Goal: Check status: Check status

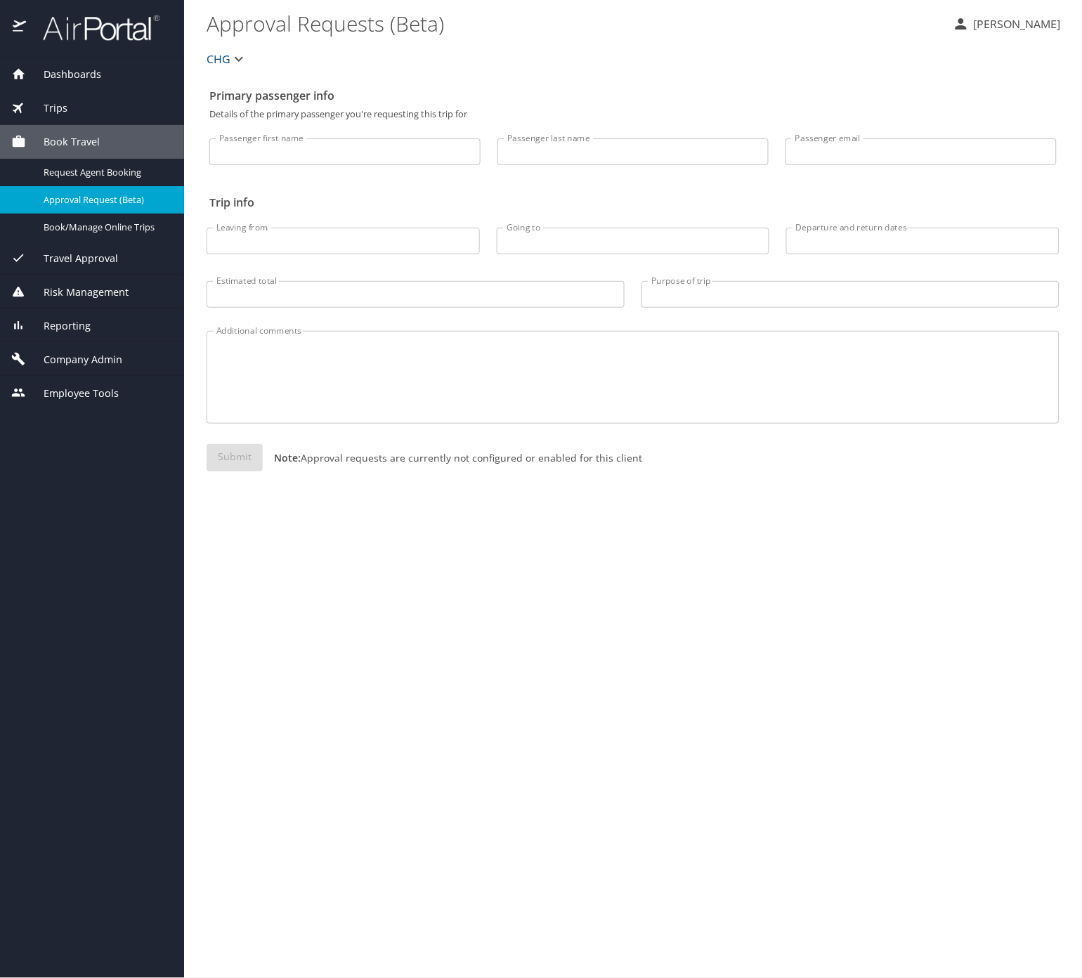
click at [91, 334] on span "Reporting" at bounding box center [58, 325] width 65 height 15
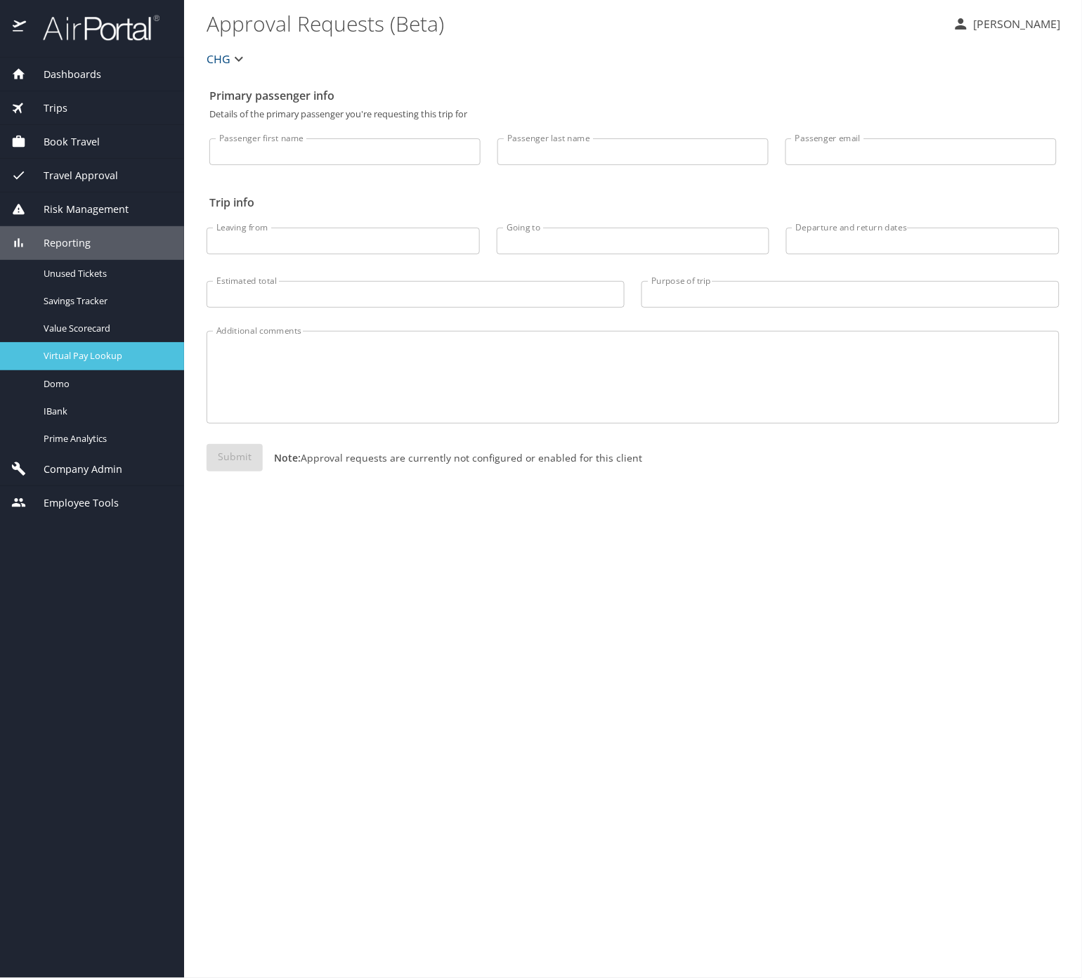
click at [126, 363] on span "Virtual Pay Lookup" at bounding box center [106, 355] width 124 height 13
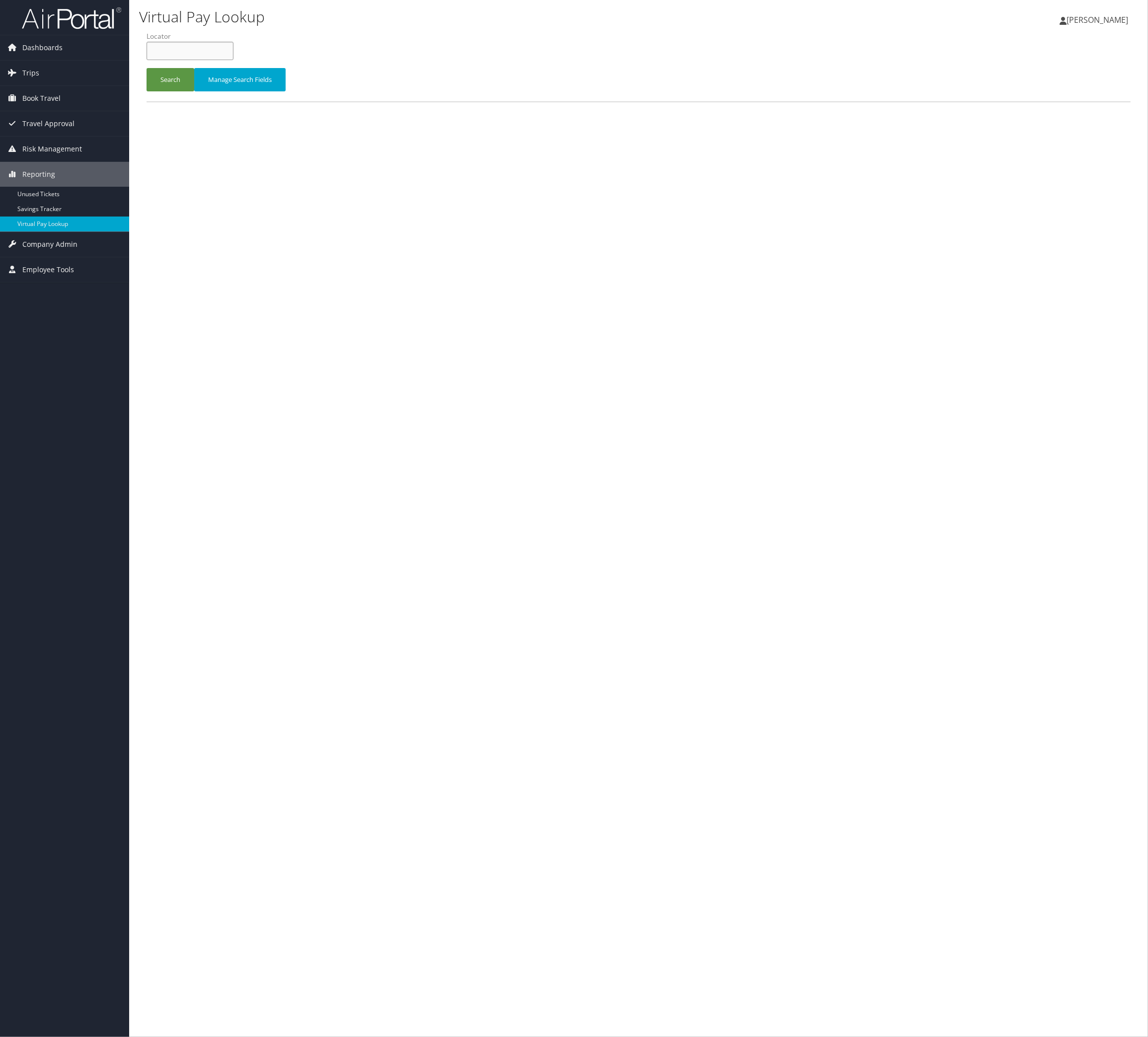
click at [221, 60] on input "text" at bounding box center [189, 51] width 87 height 18
paste input "IWNGRV"
type input "IWNGRV"
click at [187, 91] on button "Search" at bounding box center [170, 79] width 47 height 23
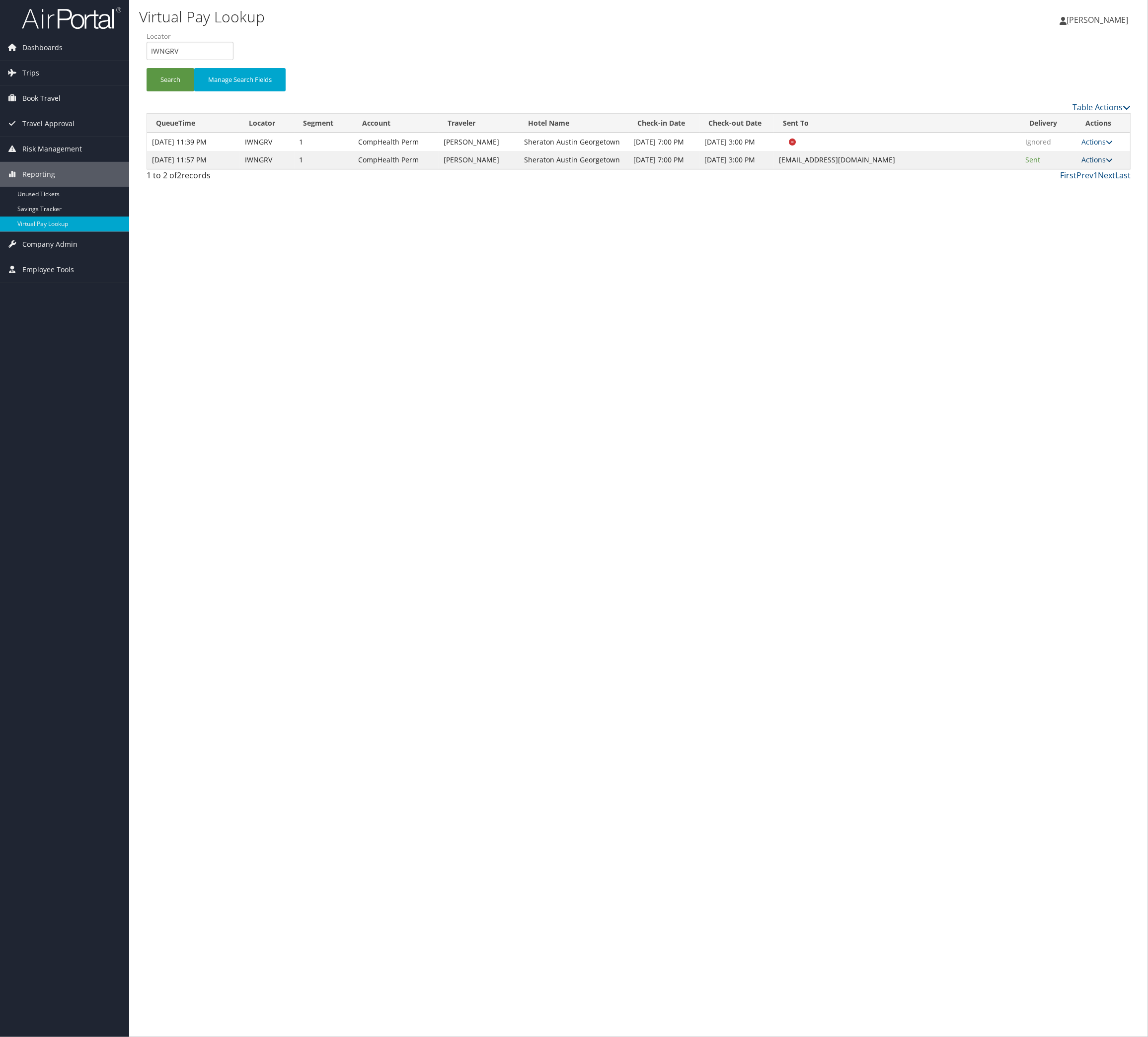
click at [1089, 165] on link "Actions" at bounding box center [1097, 159] width 31 height 9
click at [1039, 281] on link "Logs" at bounding box center [1034, 273] width 63 height 17
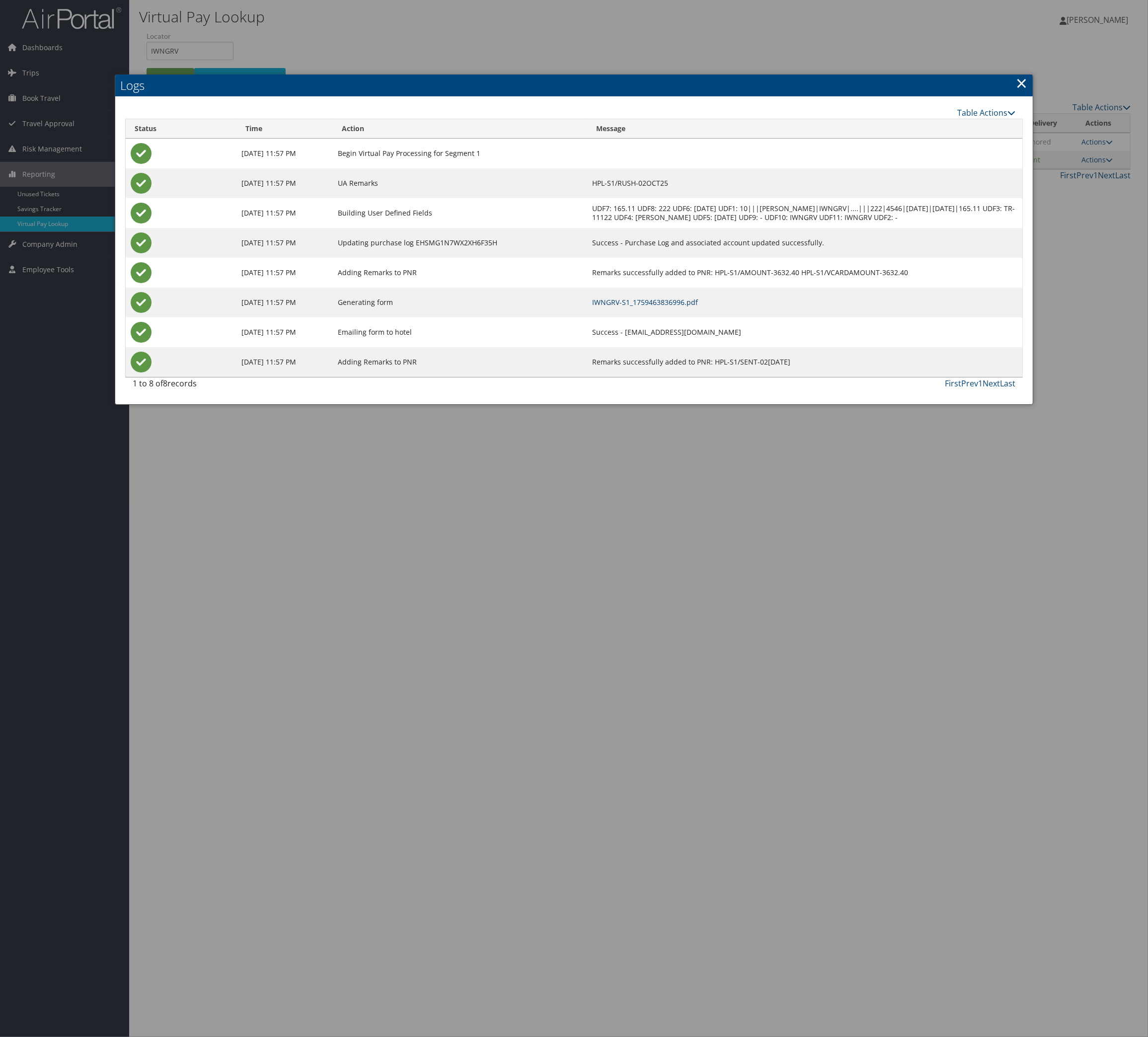
click at [674, 307] on link "IWNGRV-S1_1759463836996.pdf" at bounding box center [645, 302] width 106 height 9
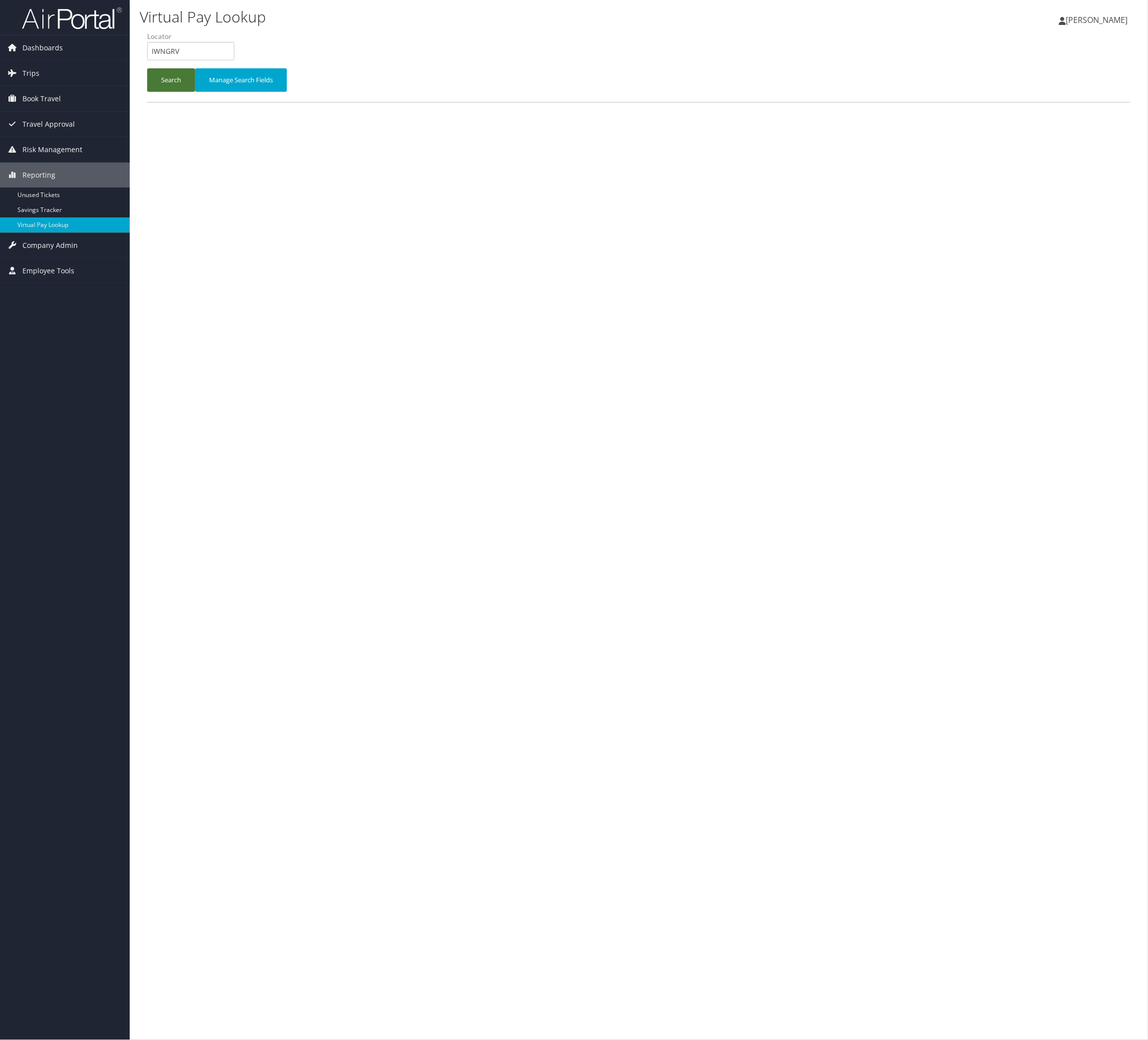
drag, startPoint x: 195, startPoint y: 116, endPoint x: 227, endPoint y: 94, distance: 38.8
click at [195, 92] on button "Search" at bounding box center [170, 80] width 48 height 23
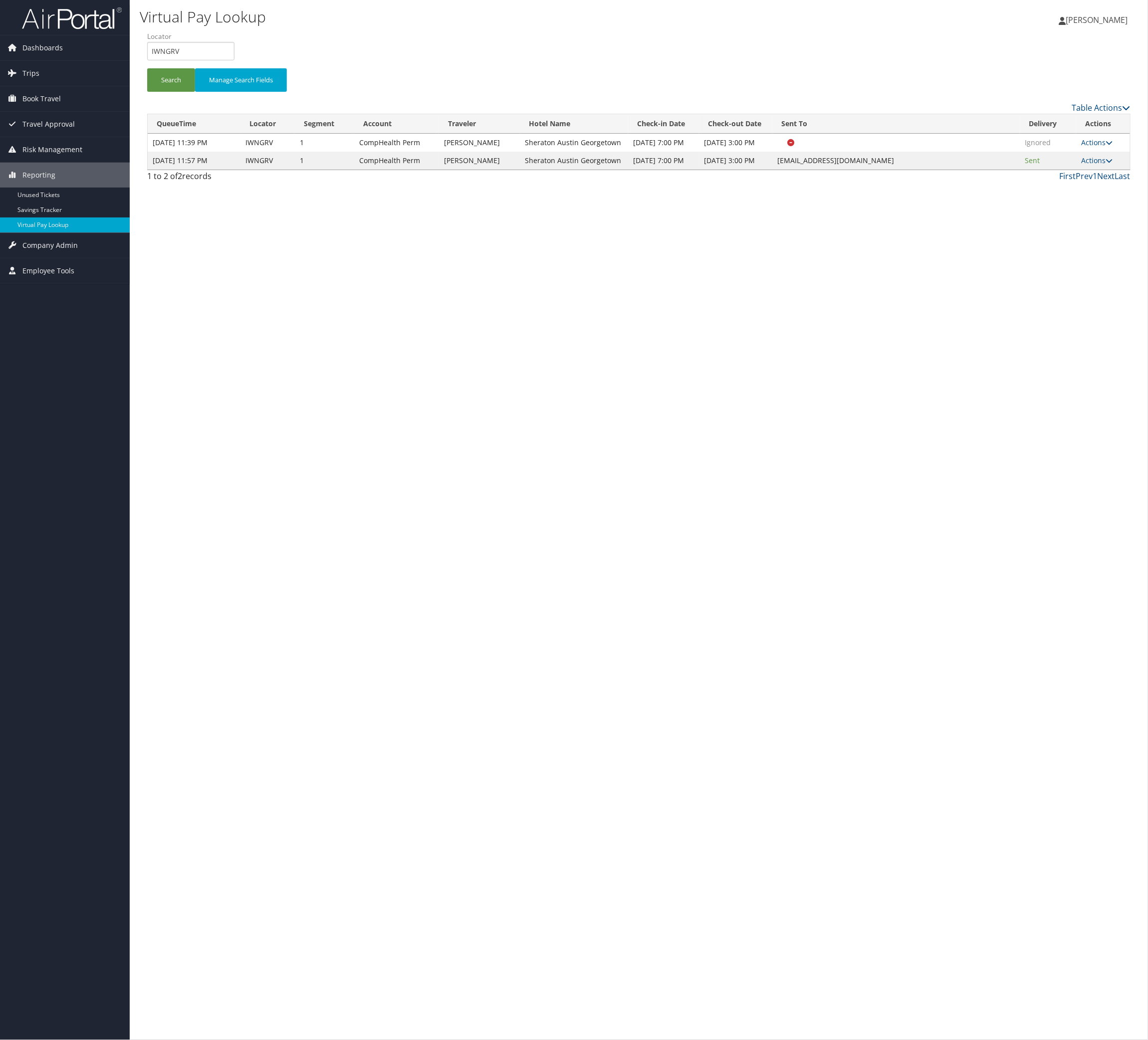
click at [1093, 170] on td "Actions Resend Logs View Itinerary" at bounding box center [1103, 160] width 54 height 18
click at [1105, 164] on icon at bounding box center [1109, 160] width 7 height 7
click at [1045, 283] on link "Logs" at bounding box center [1034, 274] width 63 height 17
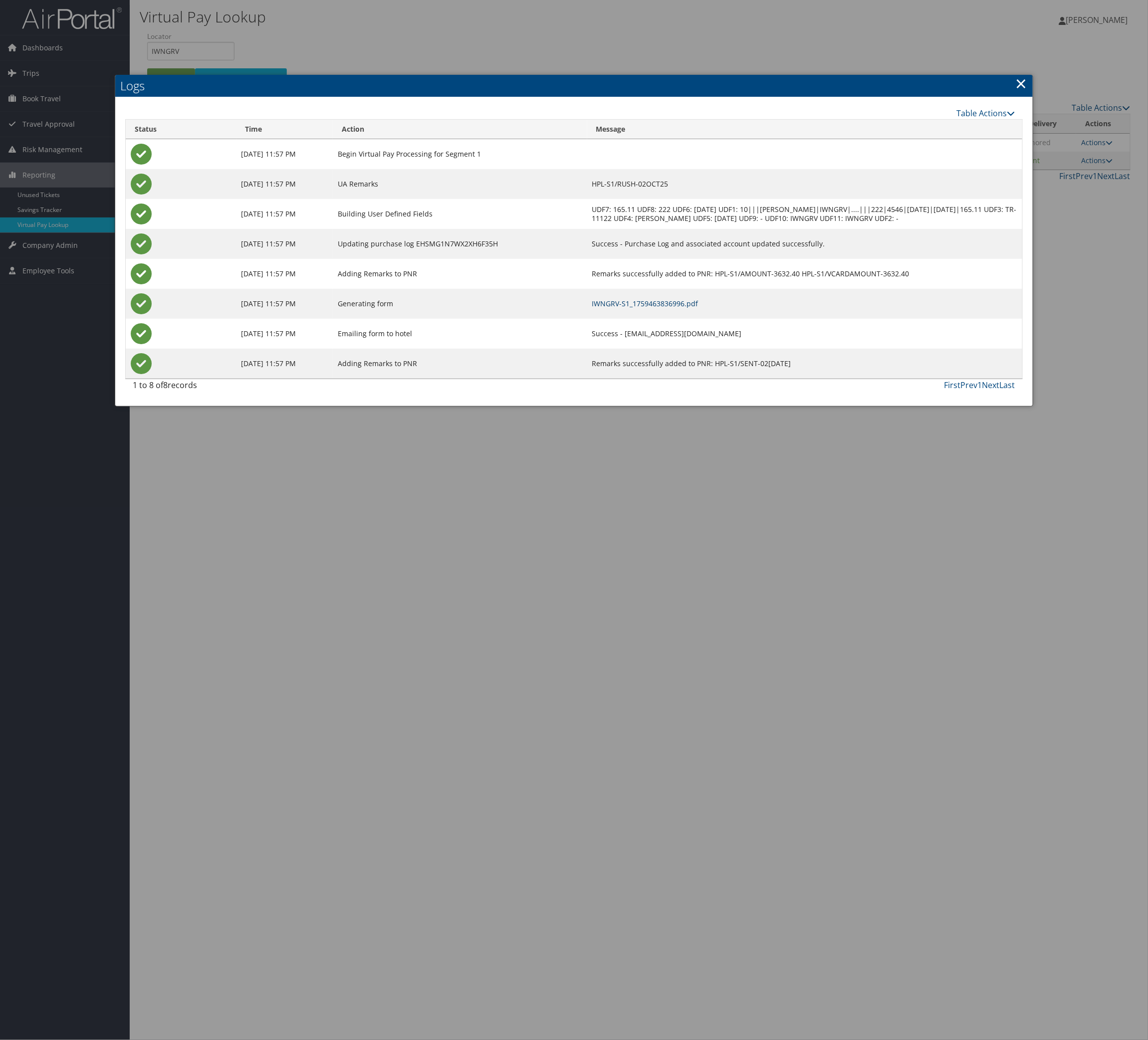
click at [640, 308] on link "IWNGRV-S1_1759463836996.pdf" at bounding box center [645, 303] width 106 height 9
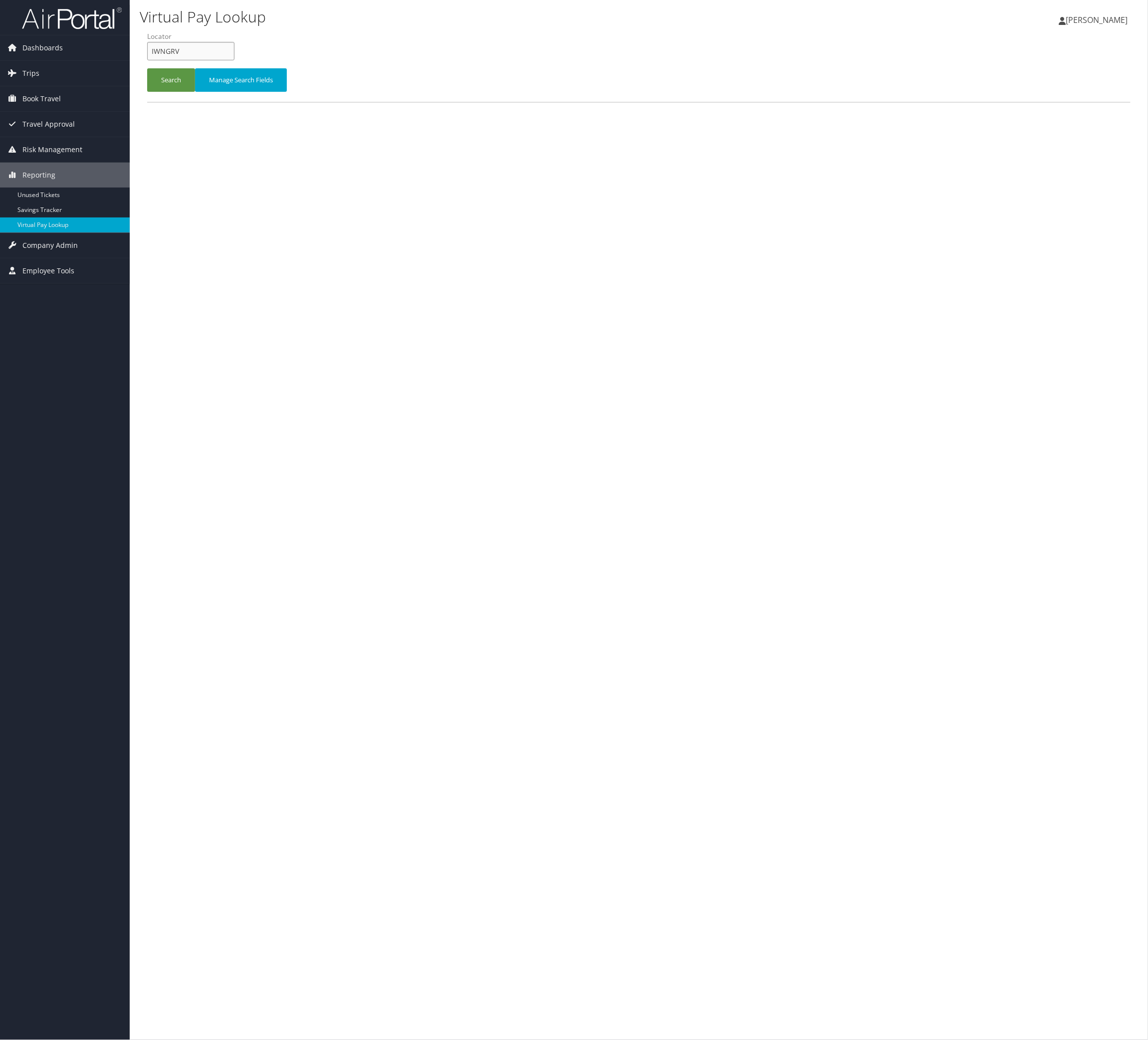
click at [199, 60] on input "IWNGRV" at bounding box center [190, 51] width 87 height 18
paste input "MINVYL"
type input "MINVYL"
click at [180, 92] on button "Search" at bounding box center [170, 80] width 48 height 23
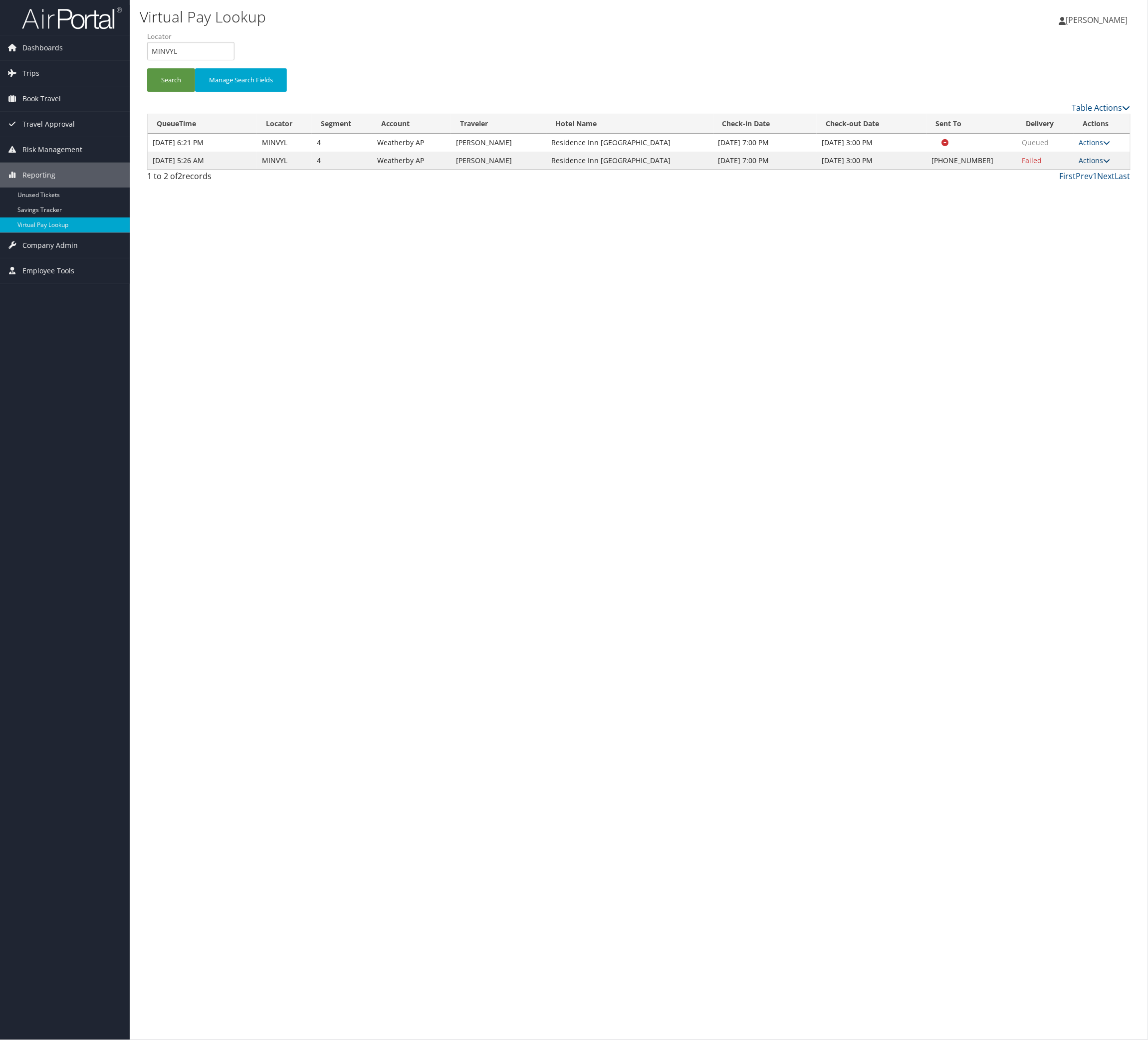
click at [1093, 165] on link "Actions" at bounding box center [1095, 160] width 31 height 9
click at [1038, 242] on link "Logs" at bounding box center [1024, 234] width 85 height 17
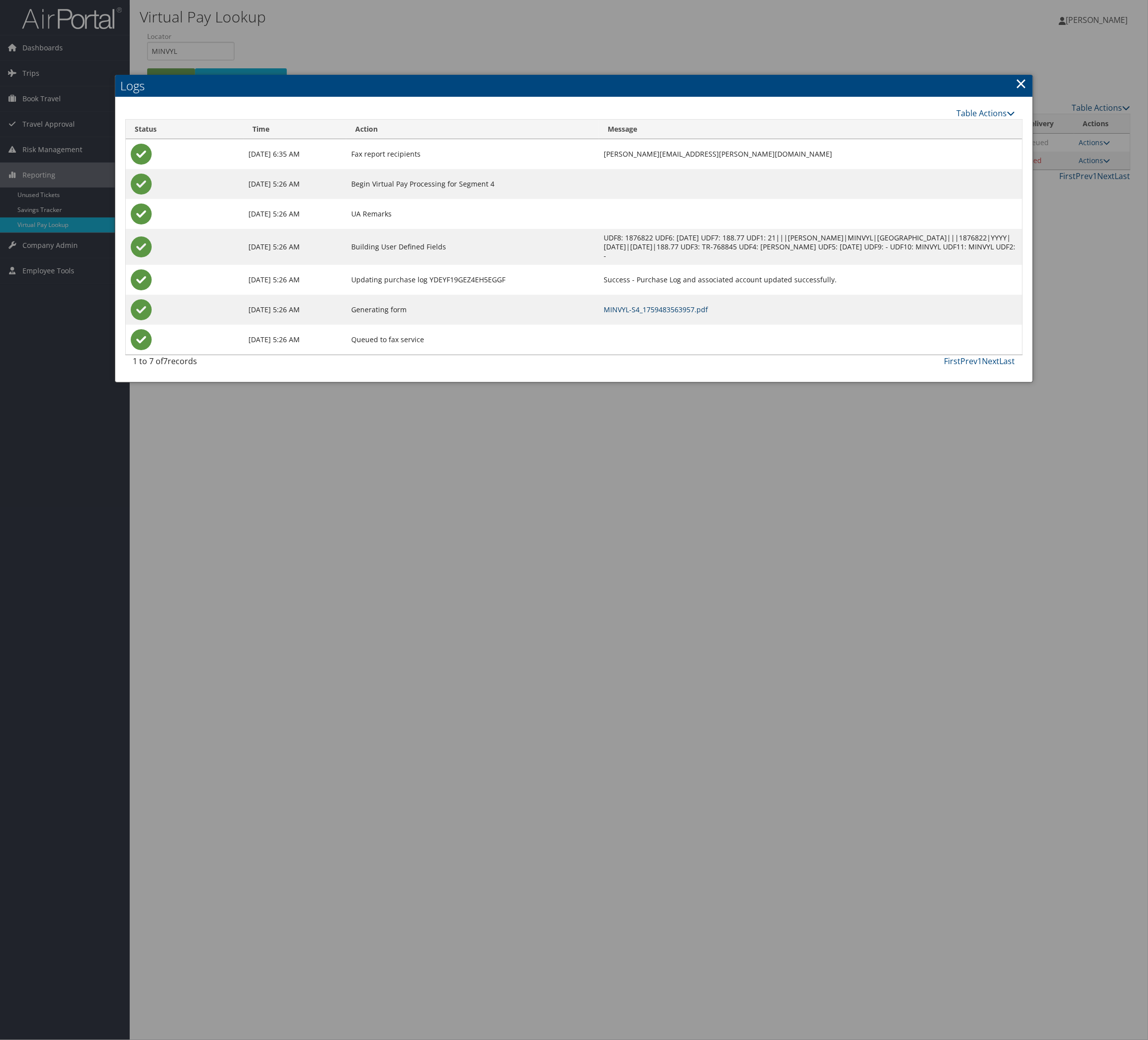
click at [701, 314] on link "MINVYL-S4_1759483563957.pdf" at bounding box center [656, 309] width 104 height 9
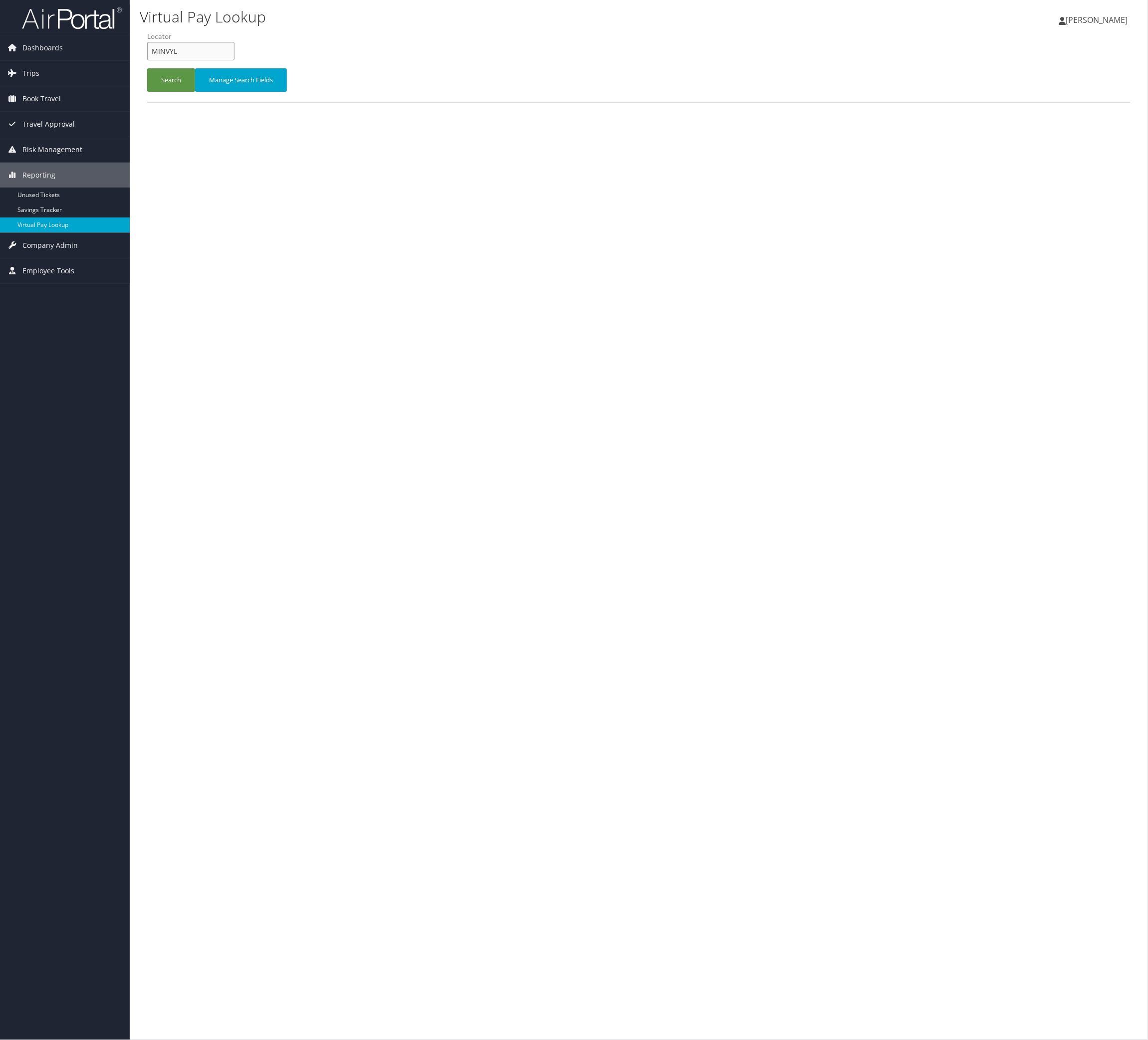
click at [227, 60] on input "MINVYL" at bounding box center [190, 51] width 87 height 18
paste input "YHDQZG"
click at [191, 60] on input "MINVYLYHDQZG" at bounding box center [190, 51] width 87 height 18
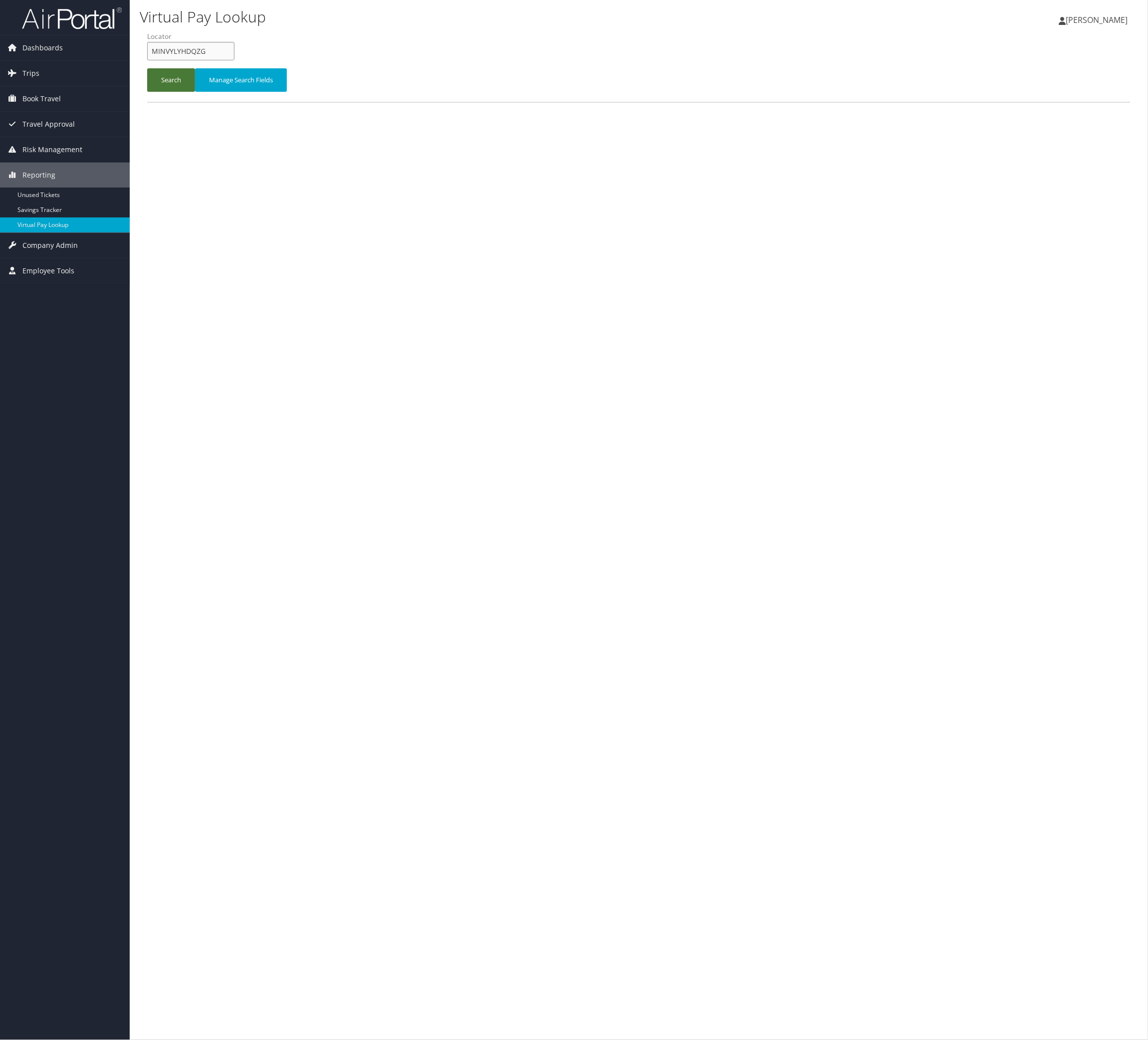
paste input "text"
type input "YHDQZG"
click at [173, 92] on button "Search" at bounding box center [170, 80] width 48 height 23
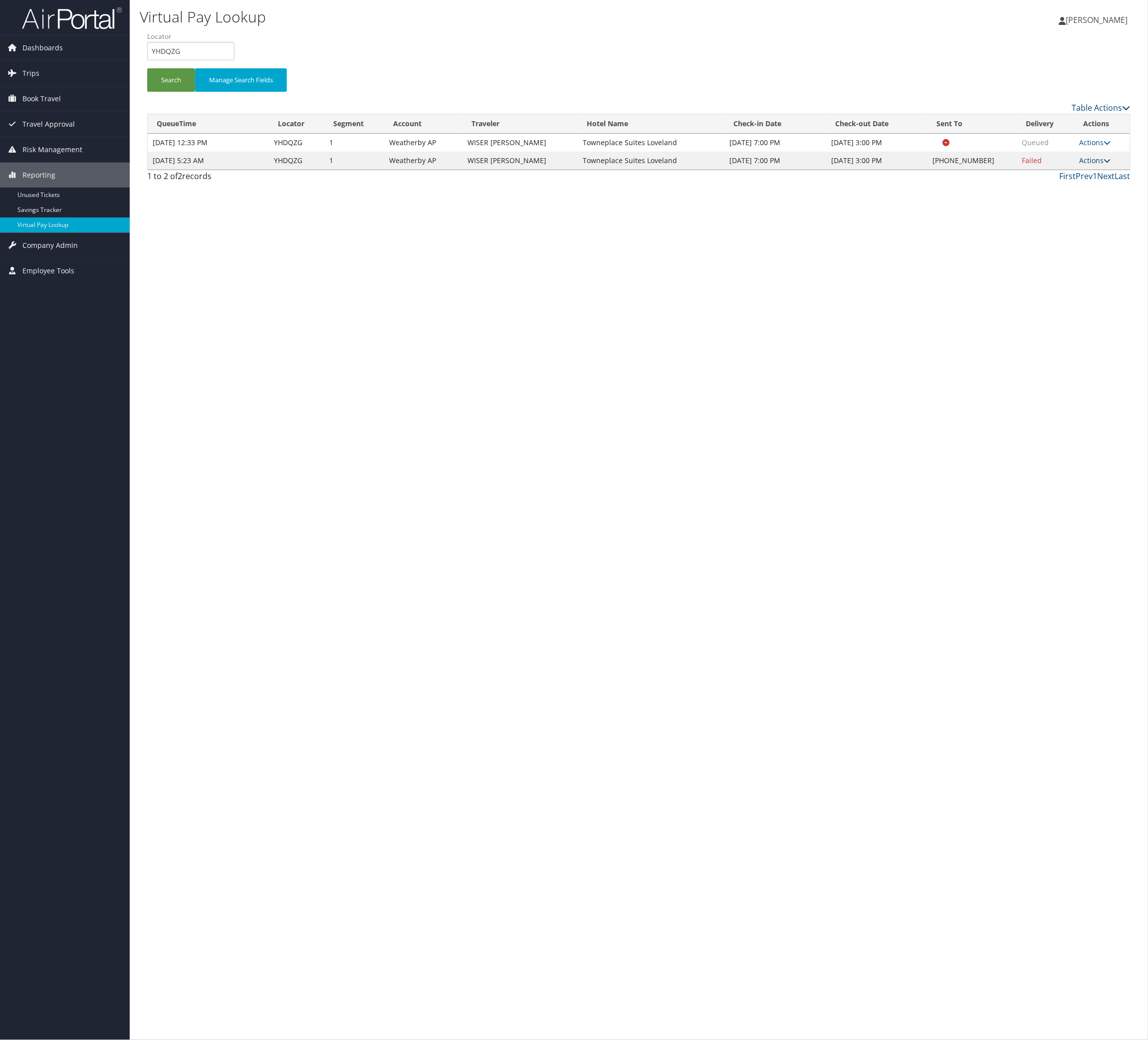
click at [1081, 165] on link "Actions" at bounding box center [1095, 160] width 31 height 9
click at [1043, 256] on link "Logs" at bounding box center [1024, 247] width 85 height 17
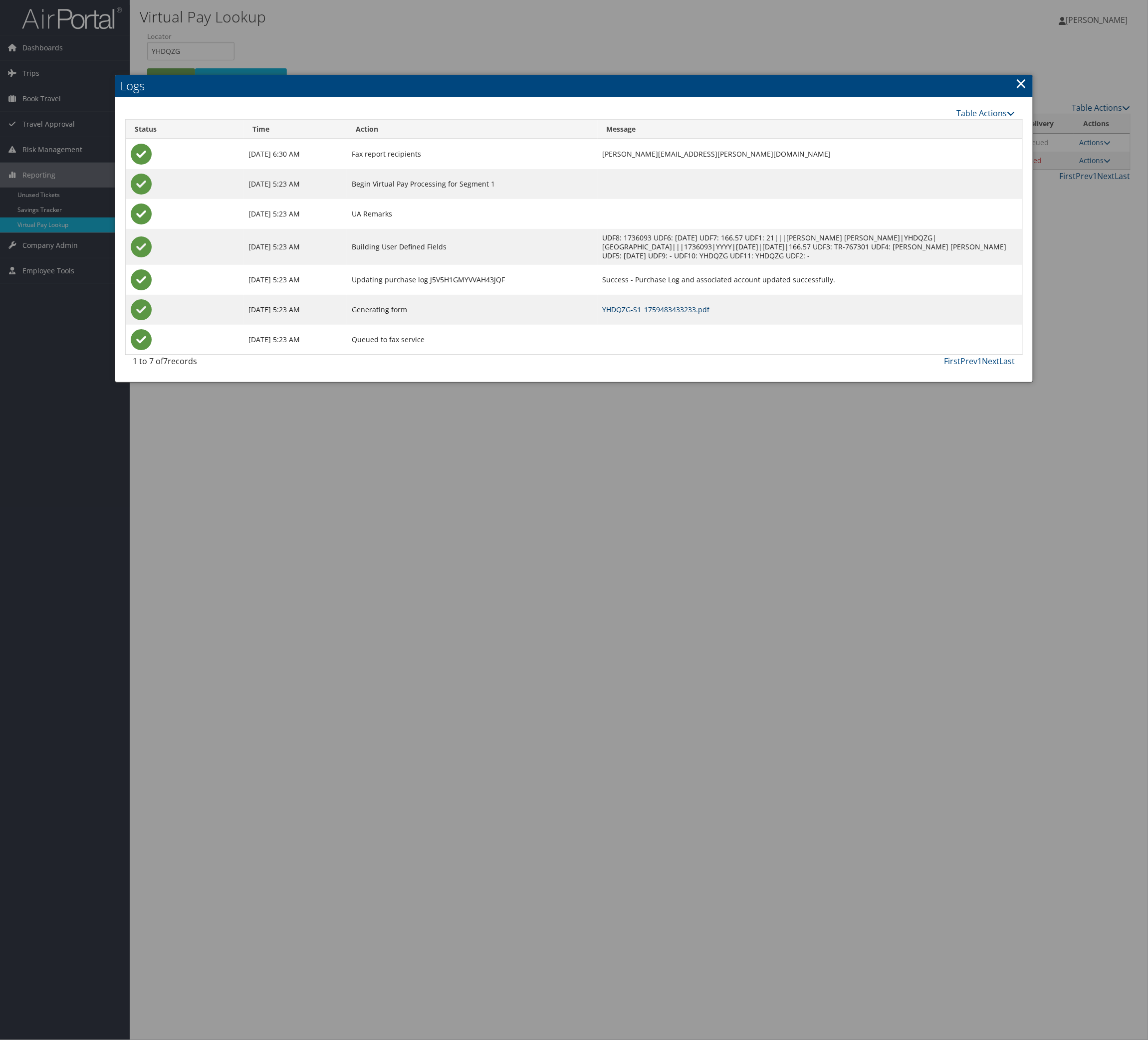
click at [654, 314] on link "YHDQZG-S1_1759483433233.pdf" at bounding box center [656, 309] width 107 height 9
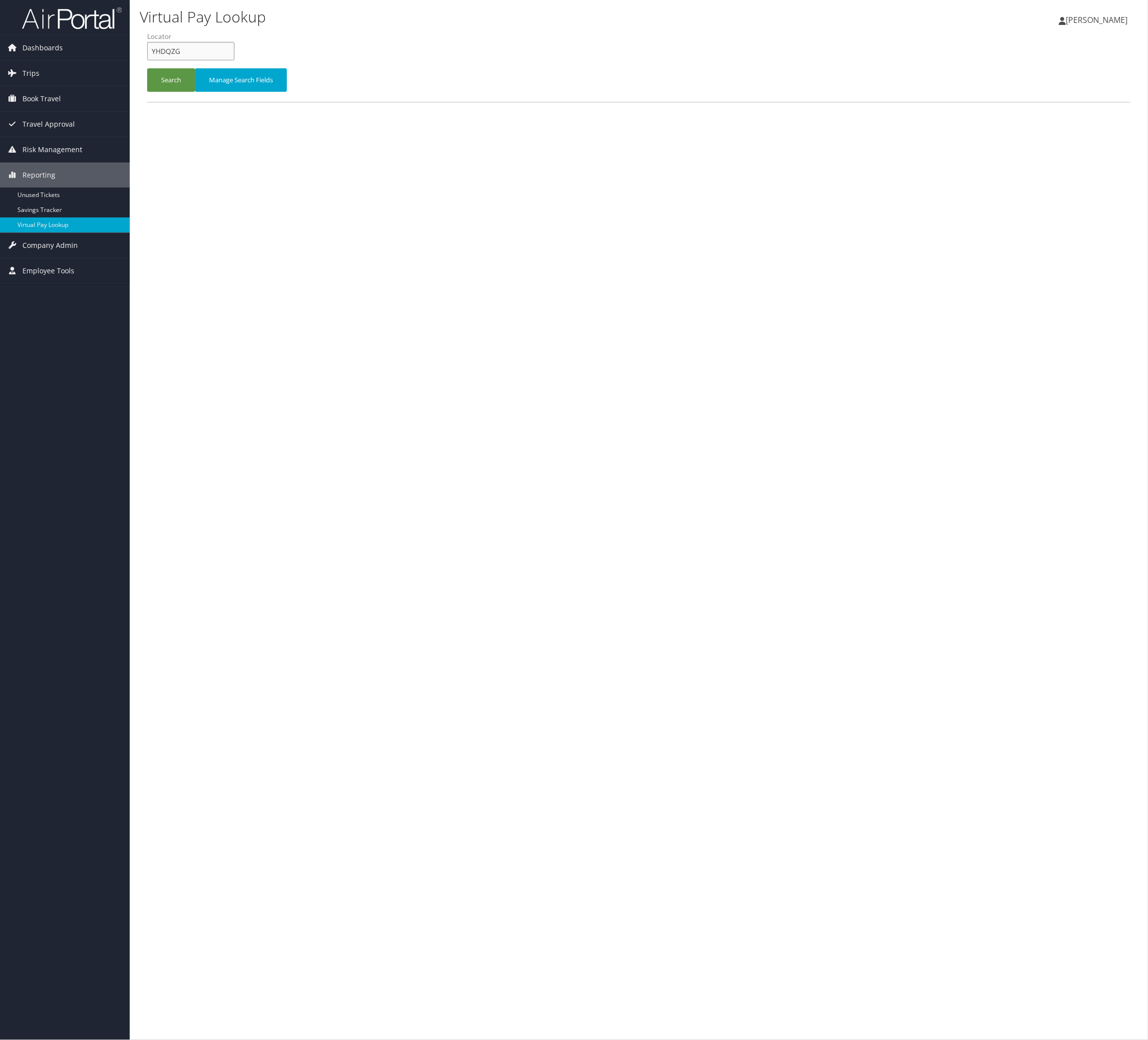
click at [220, 60] on input "YHDQZG" at bounding box center [190, 51] width 87 height 18
paste input "HZPLRS"
type input "HZPLRS"
click at [207, 68] on li "Locator HZPLRS" at bounding box center [195, 49] width 95 height 36
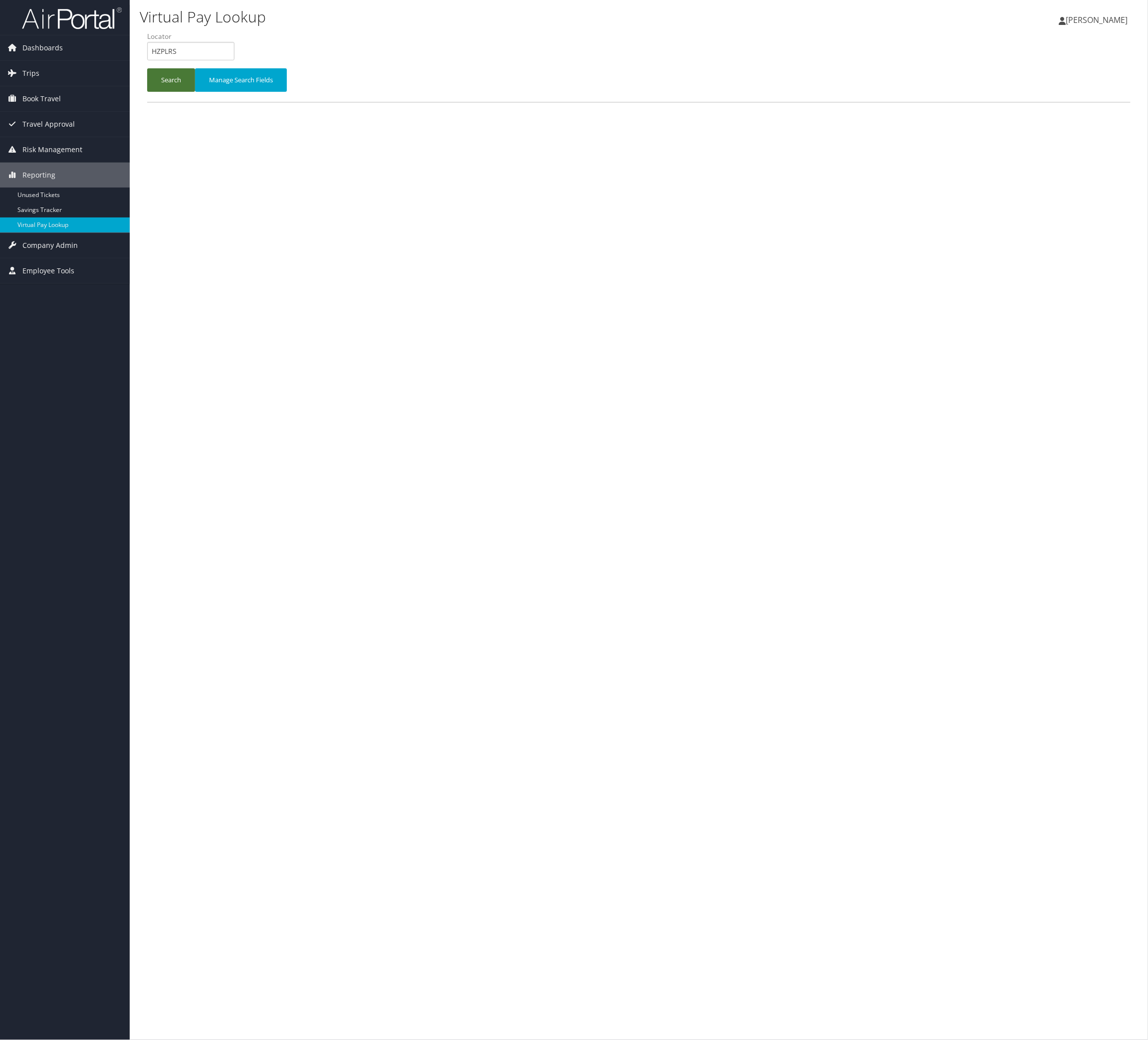
click at [195, 92] on button "Search" at bounding box center [170, 80] width 48 height 23
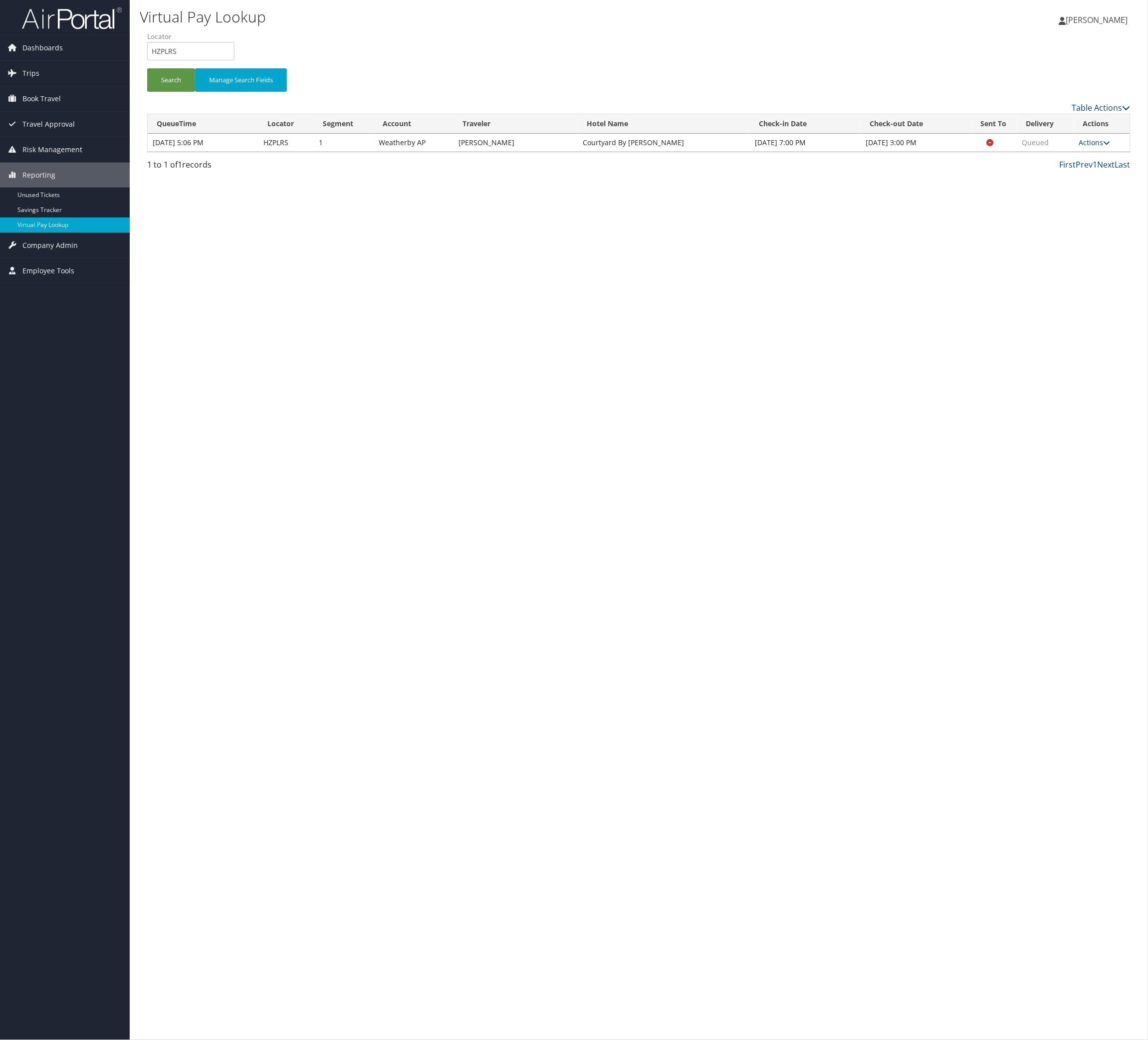
click at [1080, 147] on link "Actions" at bounding box center [1095, 142] width 31 height 9
click at [1038, 215] on link "Logs" at bounding box center [1046, 207] width 63 height 17
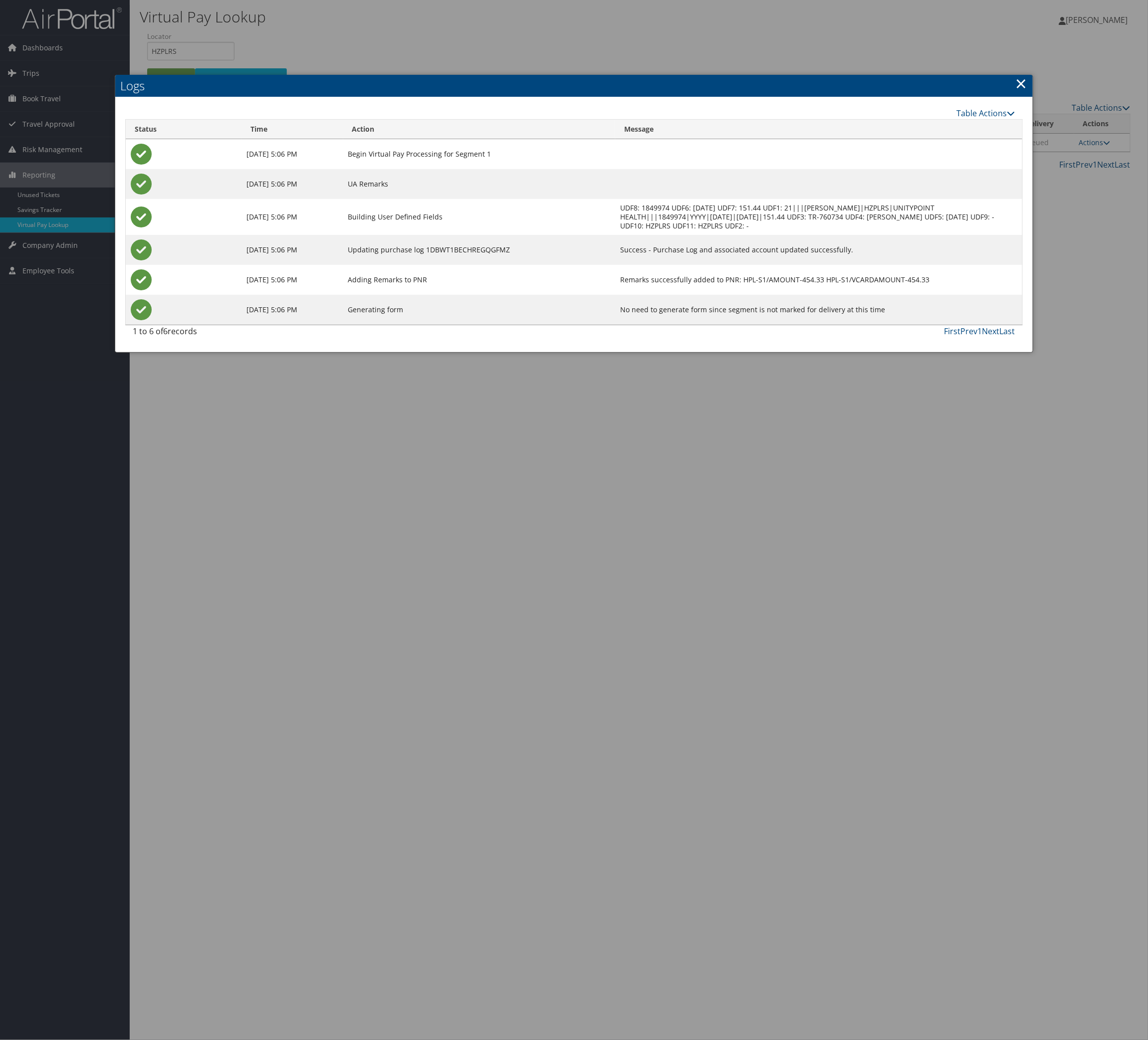
click at [1016, 73] on link "×" at bounding box center [1022, 83] width 11 height 20
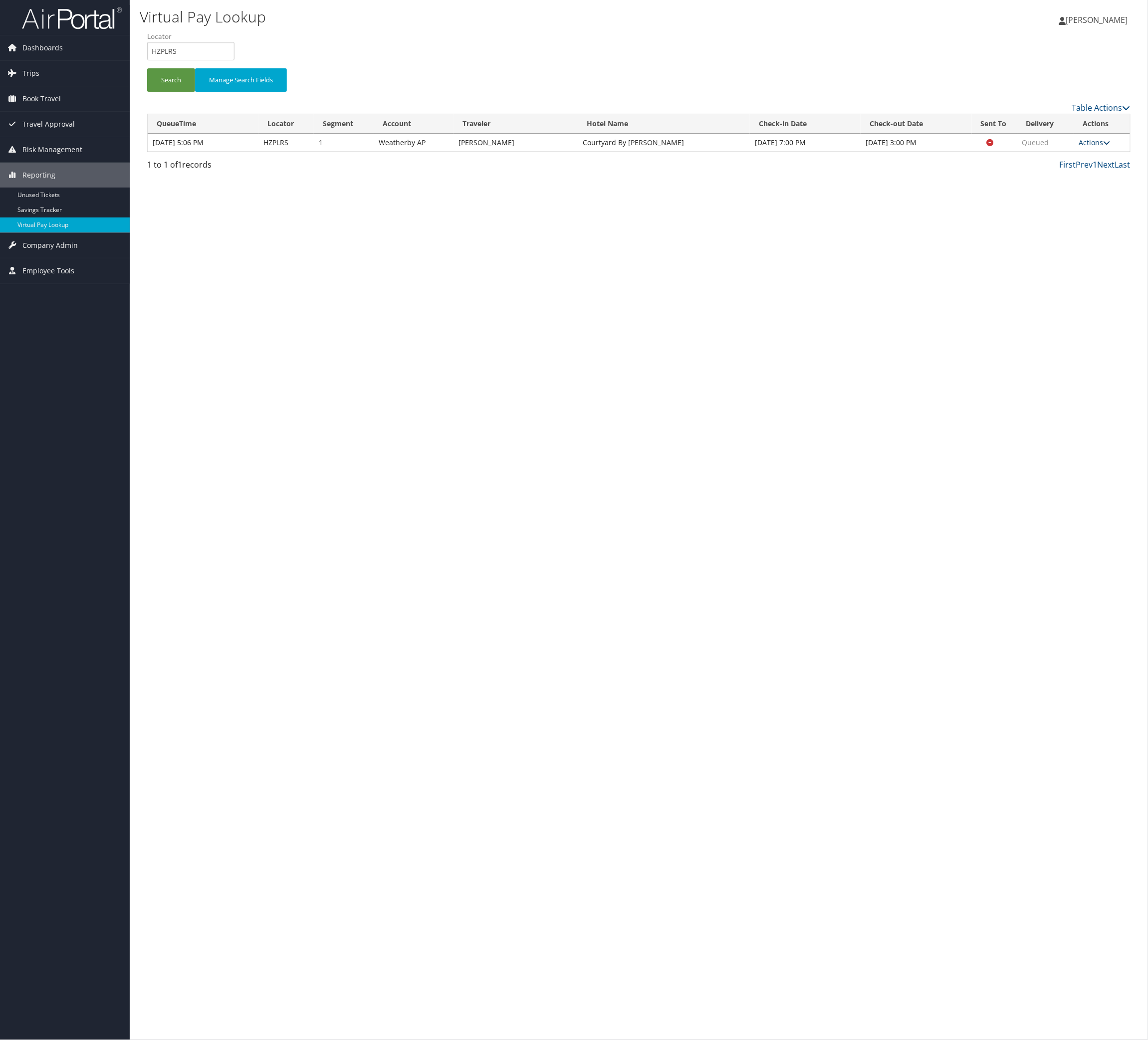
click at [1110, 146] on icon at bounding box center [1107, 143] width 7 height 7
click at [1059, 215] on link "Logs" at bounding box center [1046, 207] width 63 height 17
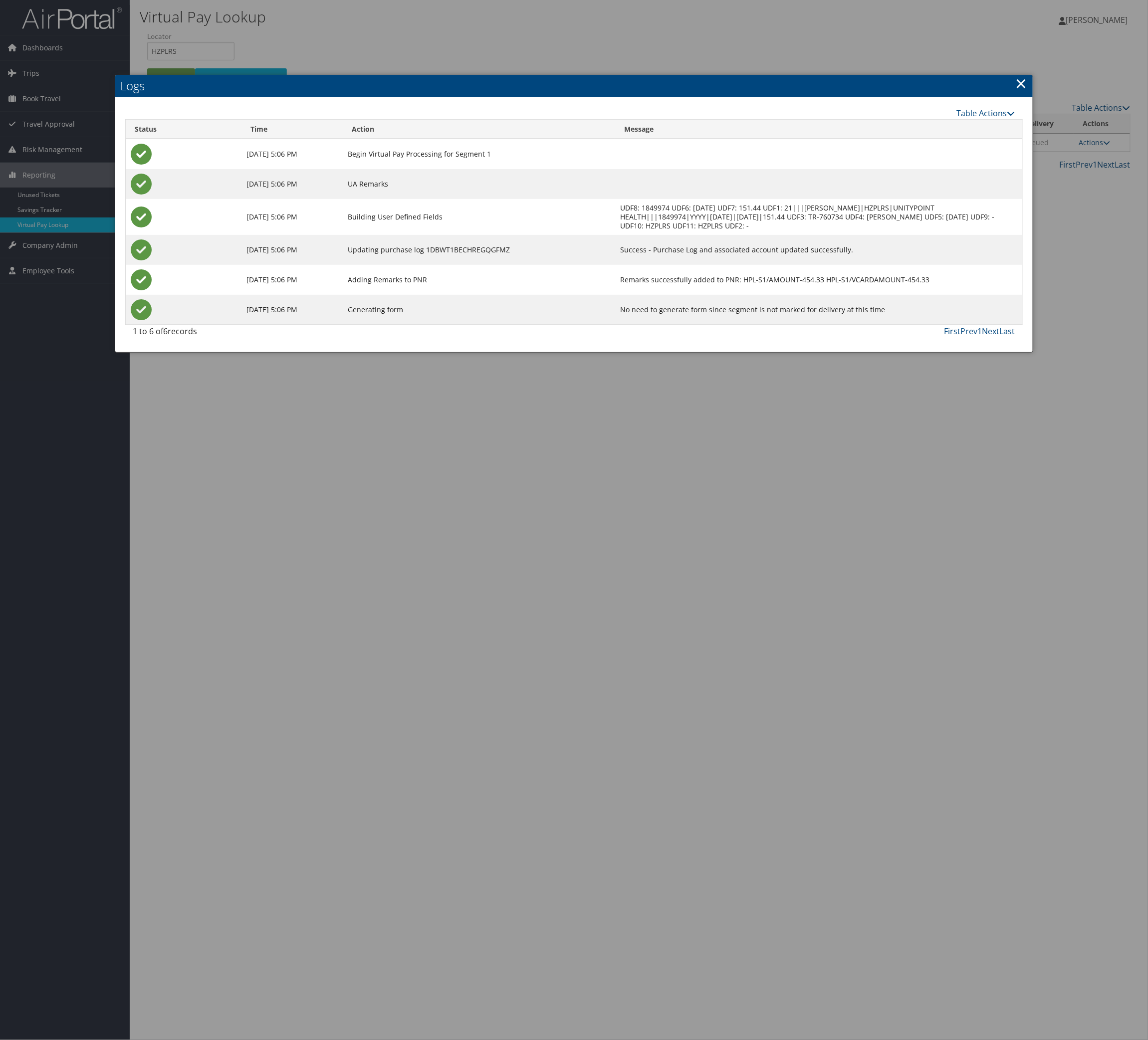
click at [1022, 84] on link "×" at bounding box center [1022, 83] width 11 height 20
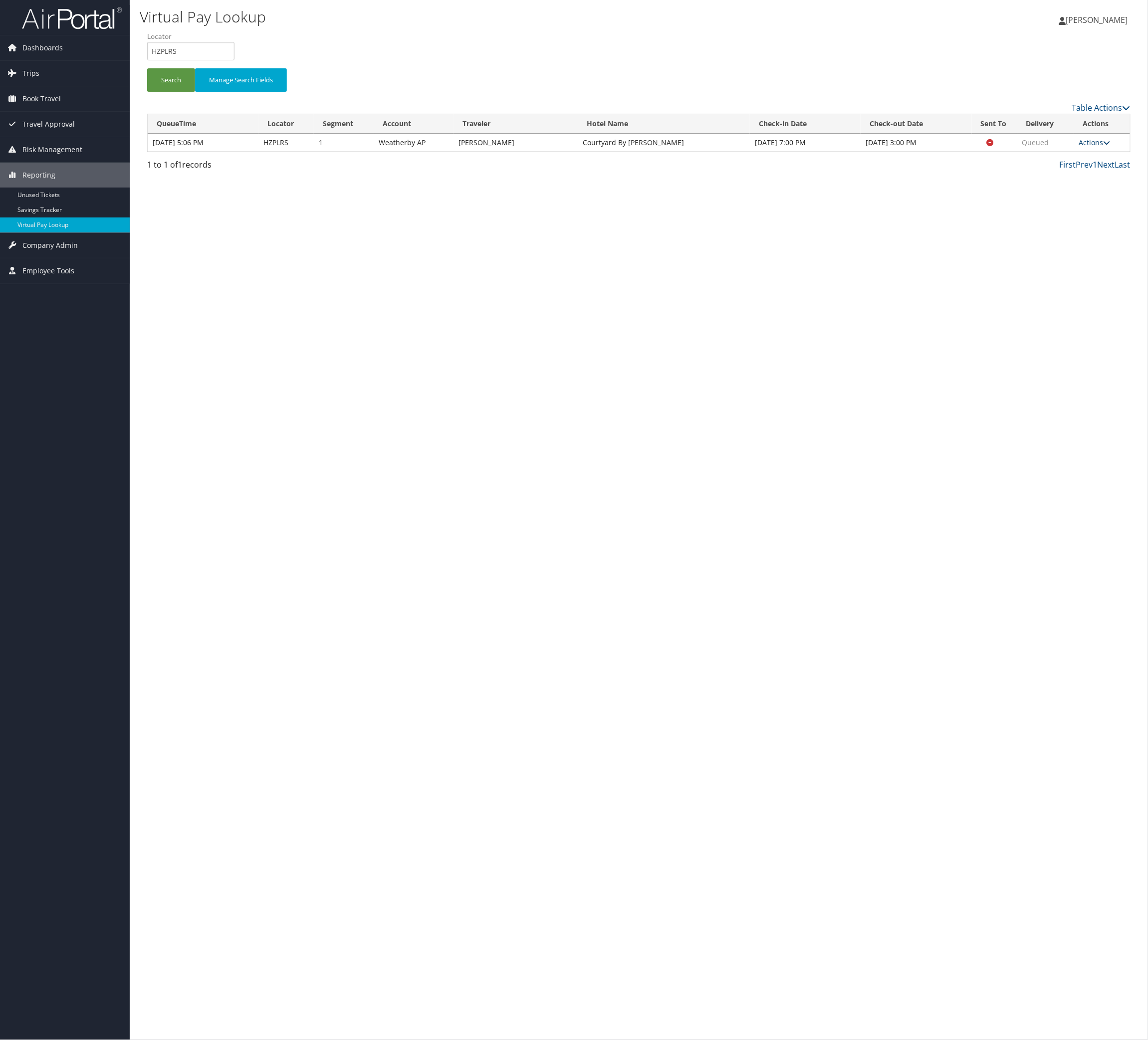
click at [1106, 147] on link "Actions" at bounding box center [1095, 142] width 31 height 9
click at [1077, 198] on link "Resend" at bounding box center [1046, 190] width 63 height 17
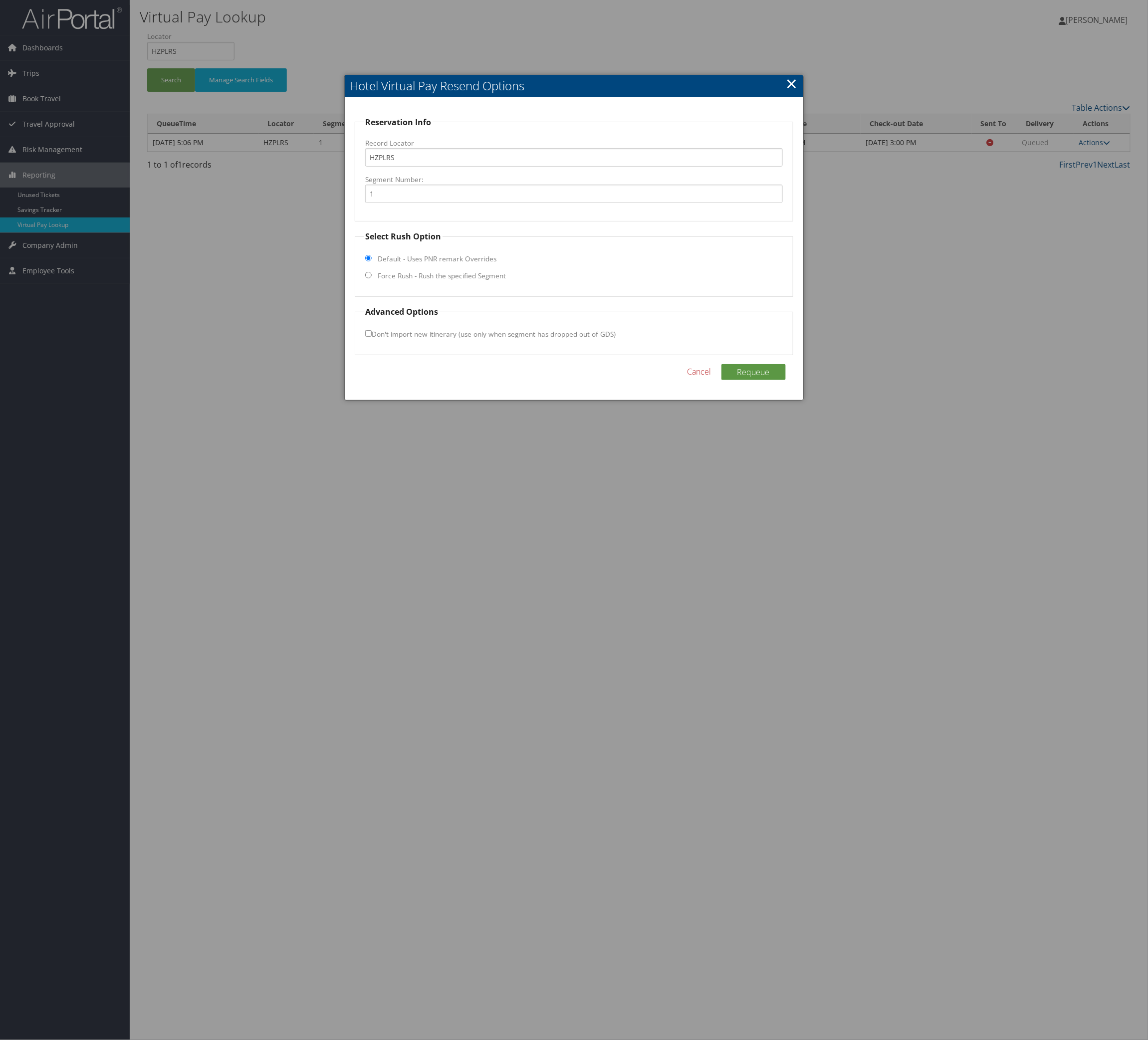
click at [538, 297] on fieldset "Select Rush Option Default - Uses PNR remark Overrides Force Rush - Rush the sp…" at bounding box center [574, 263] width 438 height 66
click at [550, 297] on fieldset "Select Rush Option Default - Uses PNR remark Overrides Force Rush - Rush the sp…" at bounding box center [574, 263] width 438 height 66
click at [560, 297] on fieldset "Select Rush Option Default - Uses PNR remark Overrides Force Rush - Rush the sp…" at bounding box center [574, 263] width 438 height 66
click at [506, 281] on label "Force Rush - Rush the specified Segment" at bounding box center [442, 276] width 129 height 10
click at [372, 278] on input "Force Rush - Rush the specified Segment" at bounding box center [368, 275] width 6 height 6
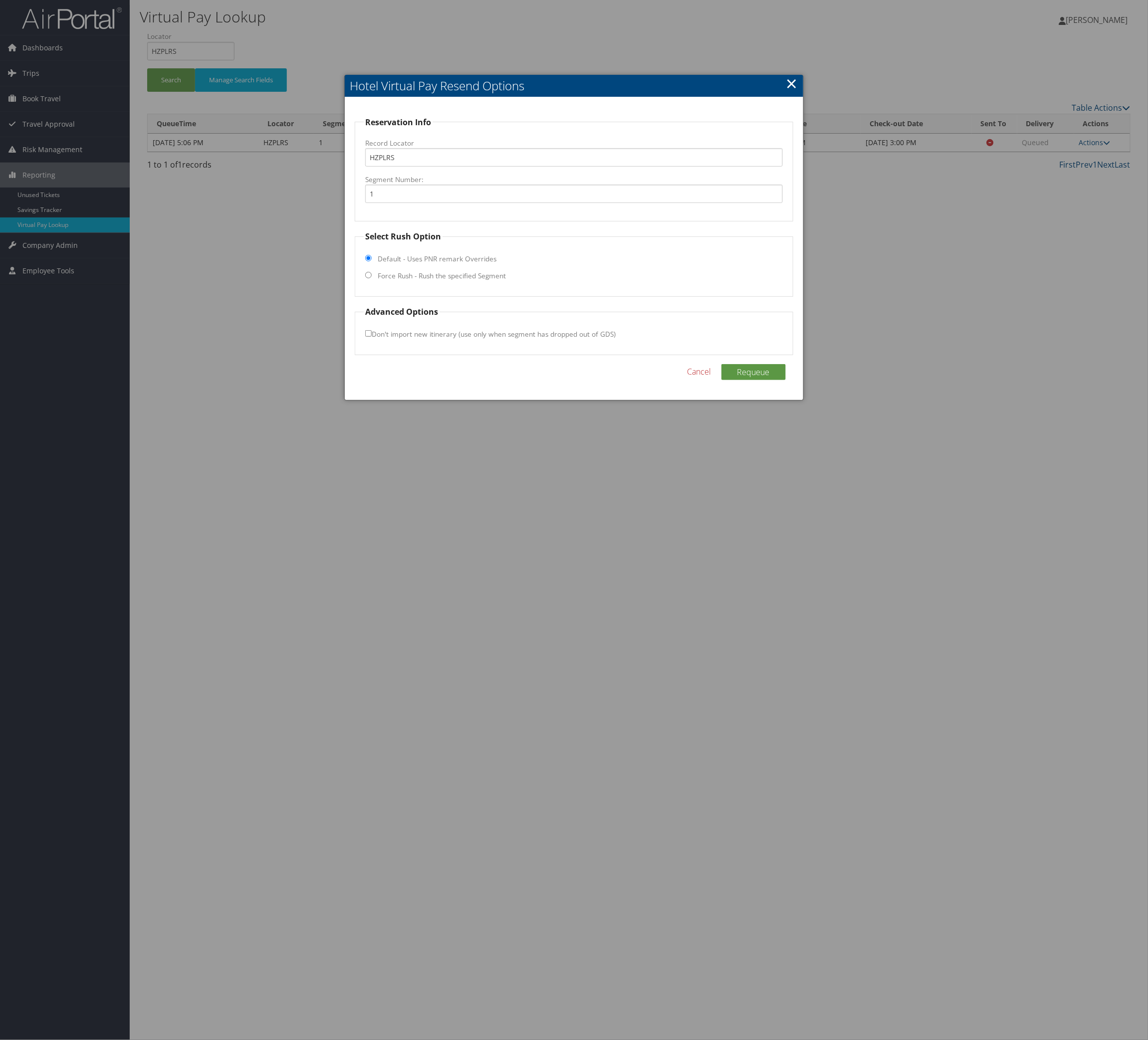
radio input "true"
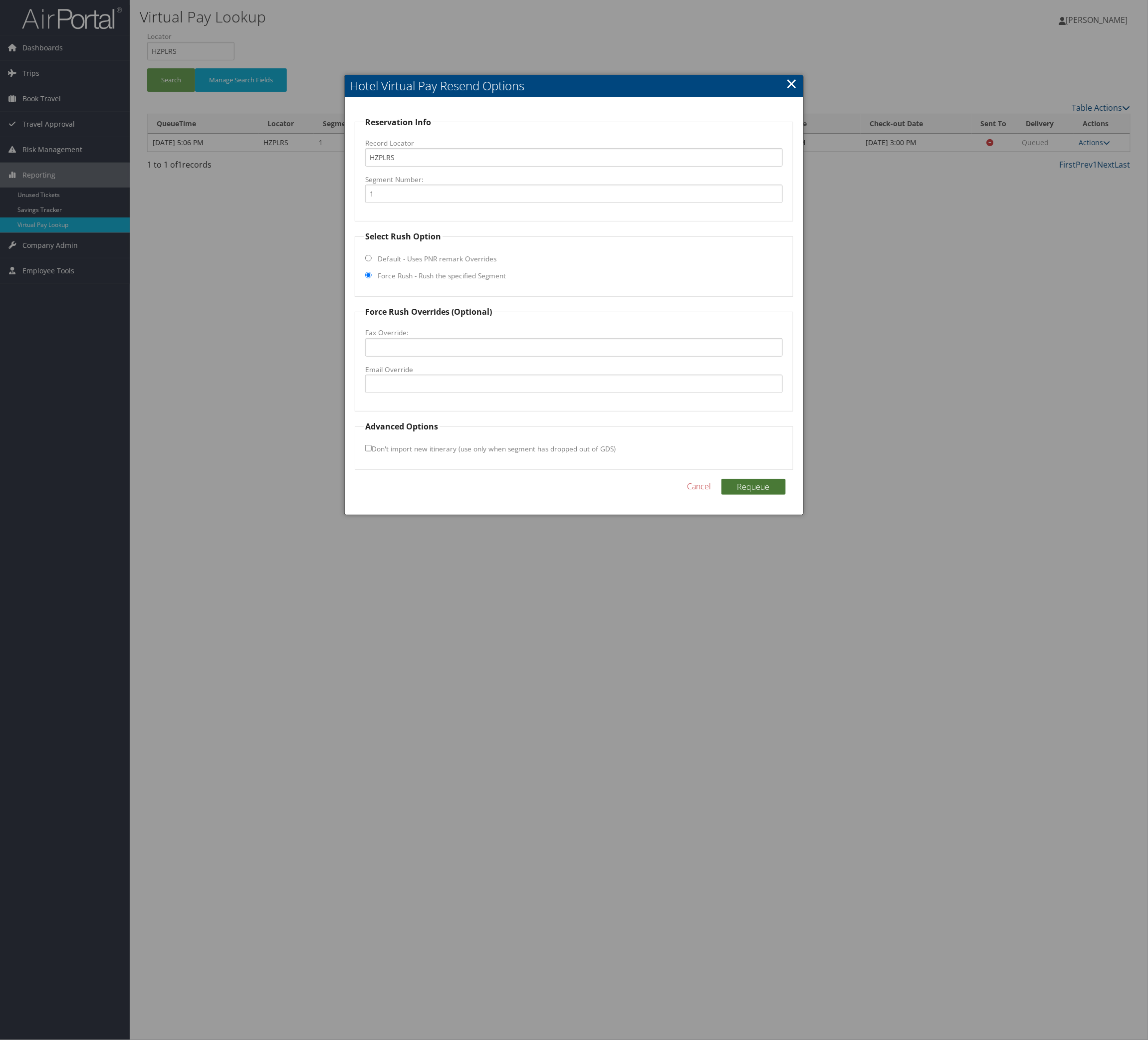
click at [730, 495] on button "Requeue" at bounding box center [753, 487] width 65 height 16
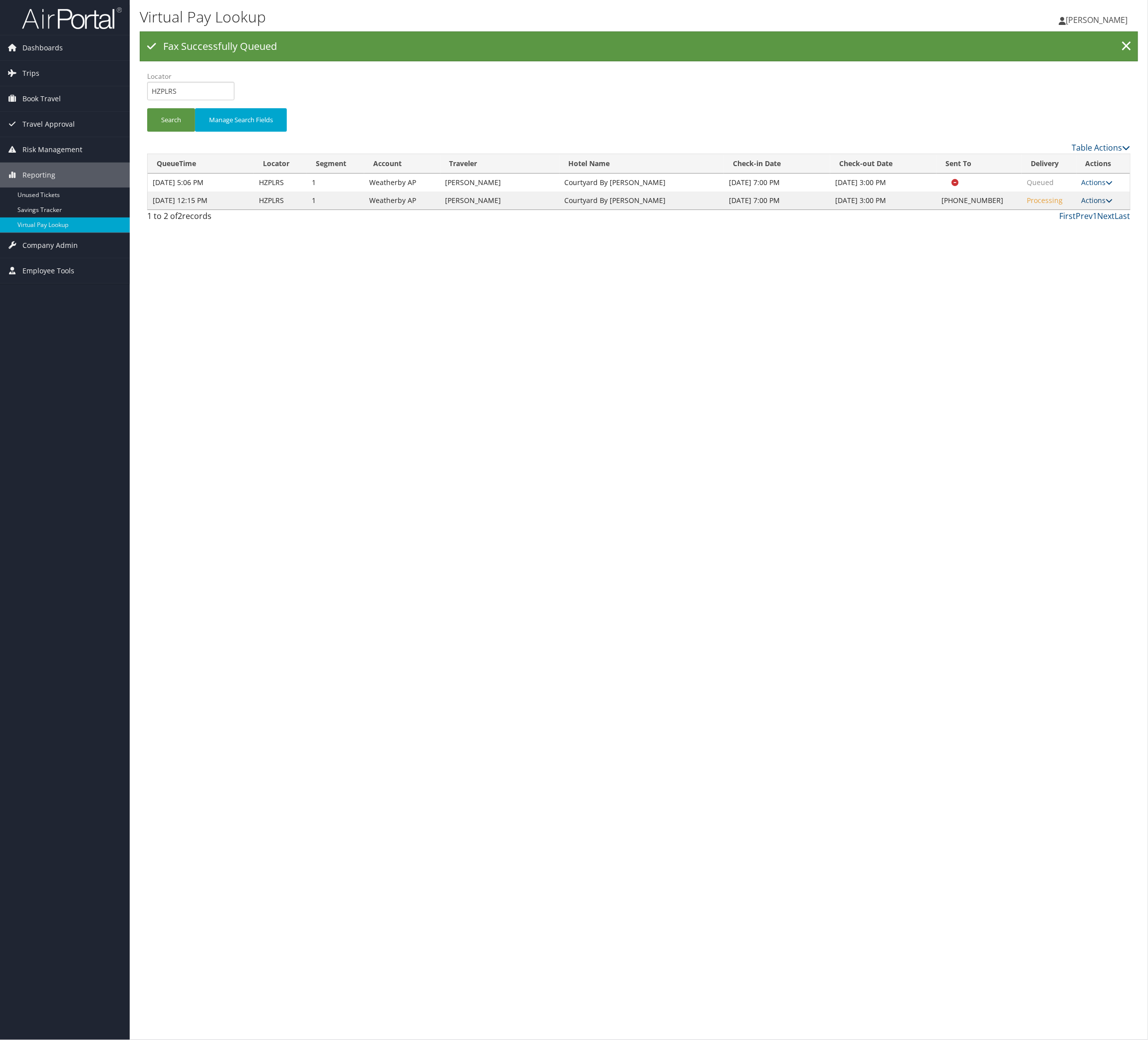
click at [1087, 205] on link "Actions" at bounding box center [1097, 199] width 31 height 9
click at [1046, 309] on link "Logs" at bounding box center [1025, 300] width 85 height 17
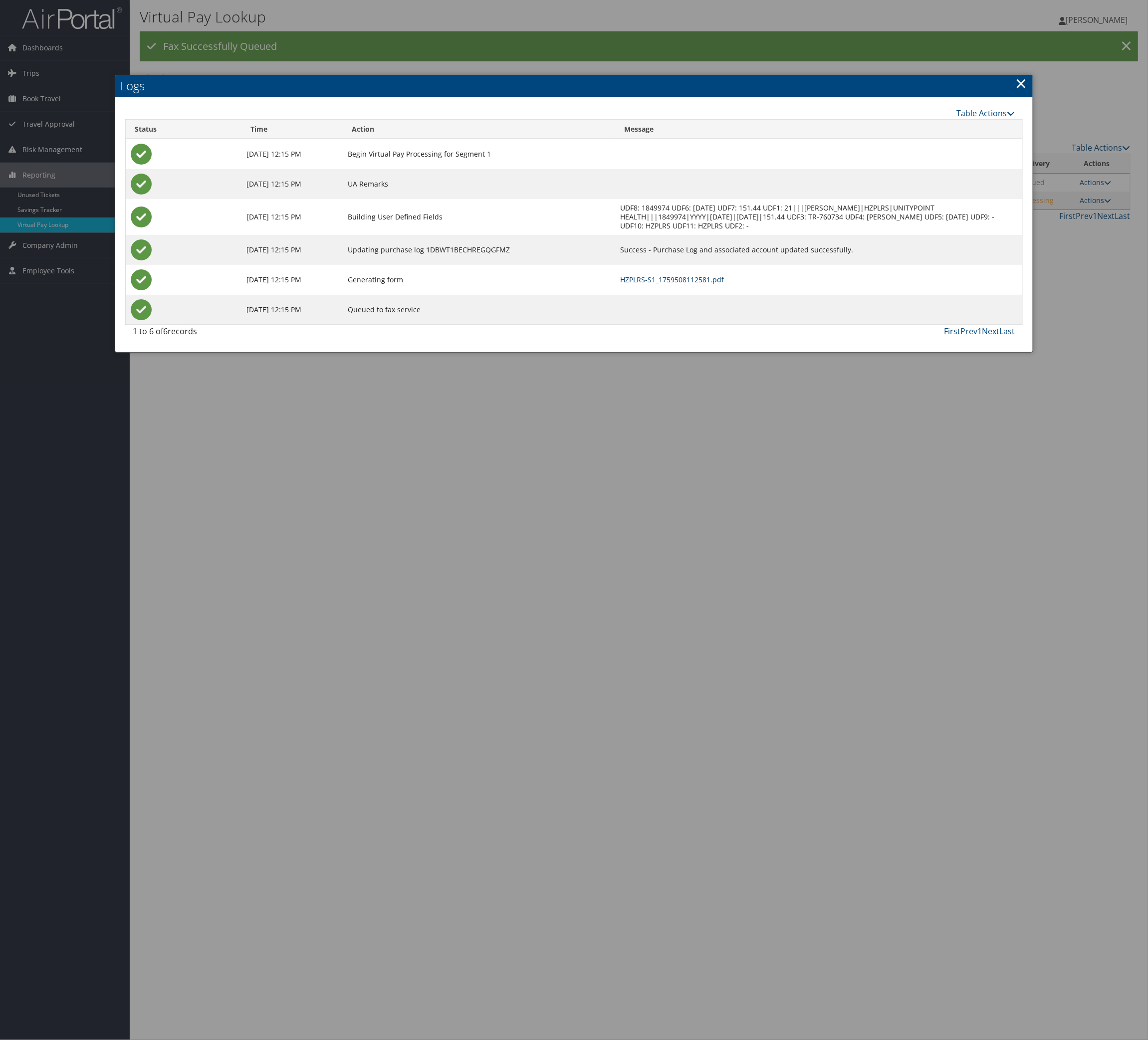
click at [724, 285] on link "HZPLRS-S1_1759508112581.pdf" at bounding box center [672, 279] width 104 height 9
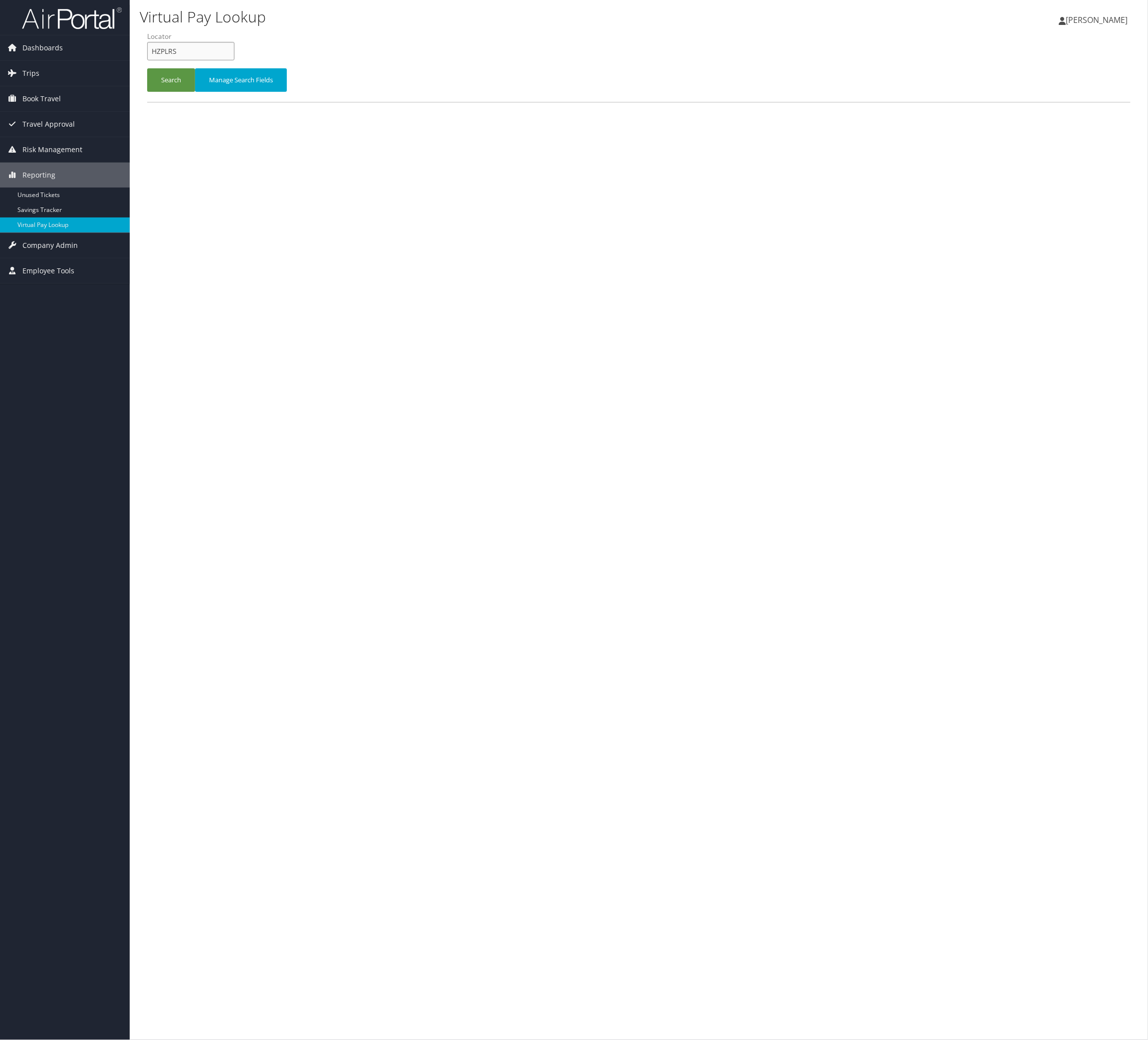
click at [204, 60] on input "HZPLRS" at bounding box center [190, 51] width 87 height 18
paste input "DWGNWJ"
type input "DWGNWJ"
click at [189, 92] on button "Search" at bounding box center [170, 80] width 48 height 23
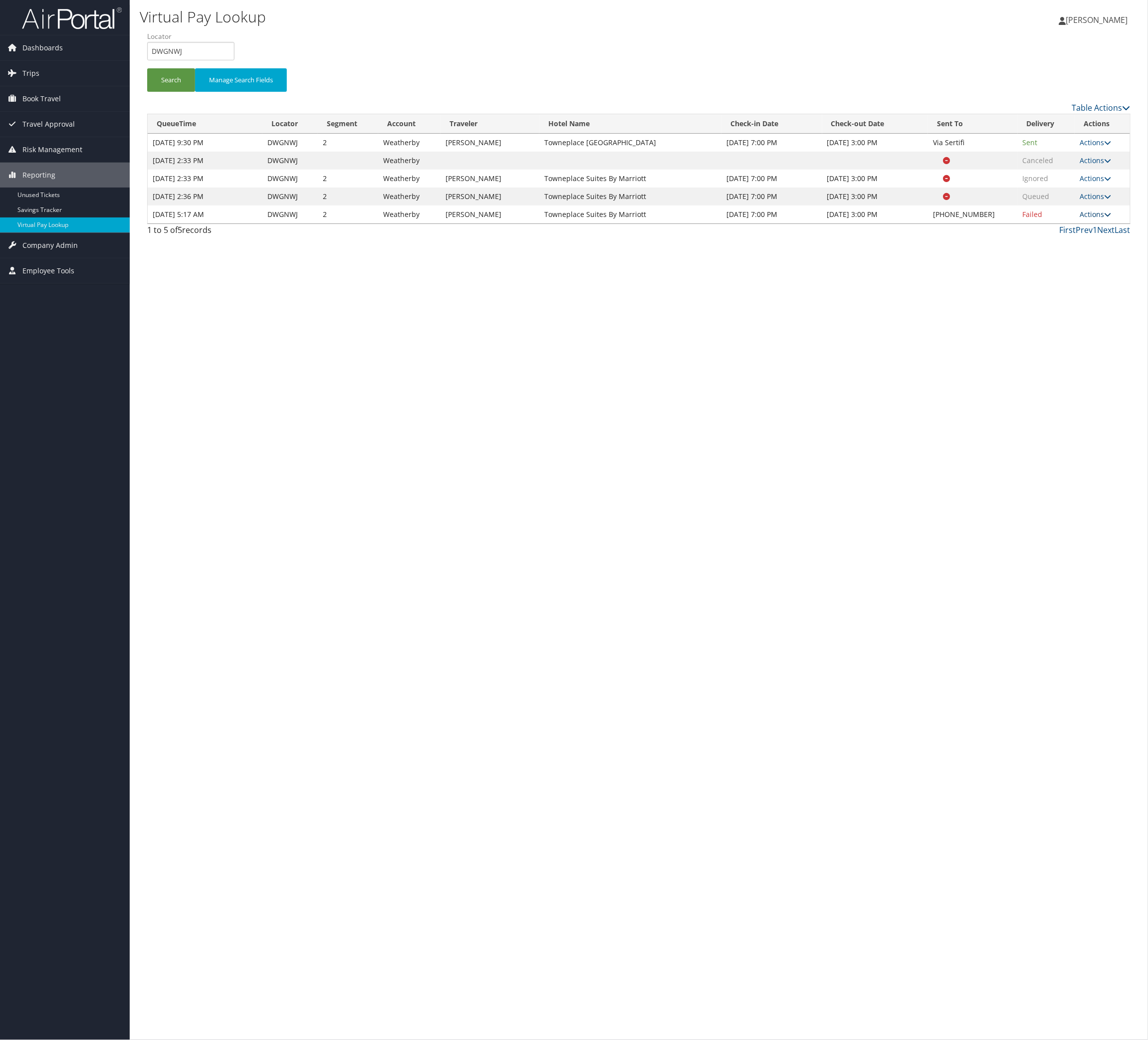
click at [1085, 219] on link "Actions" at bounding box center [1095, 214] width 31 height 9
click at [1065, 377] on link "Logs" at bounding box center [1025, 368] width 85 height 17
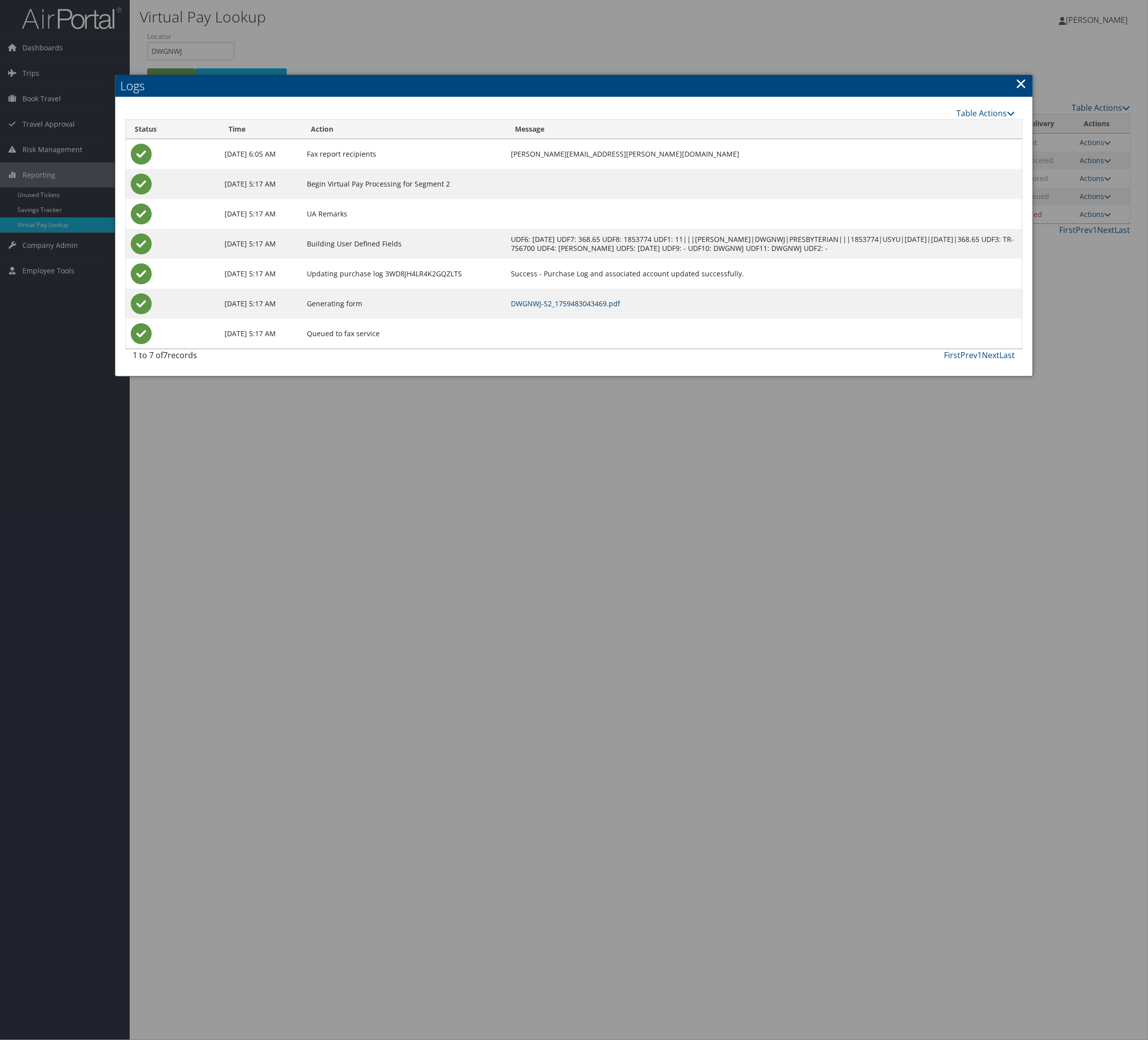
click at [555, 308] on link "DWGNWJ-S2_1759483043469.pdf" at bounding box center [566, 303] width 109 height 9
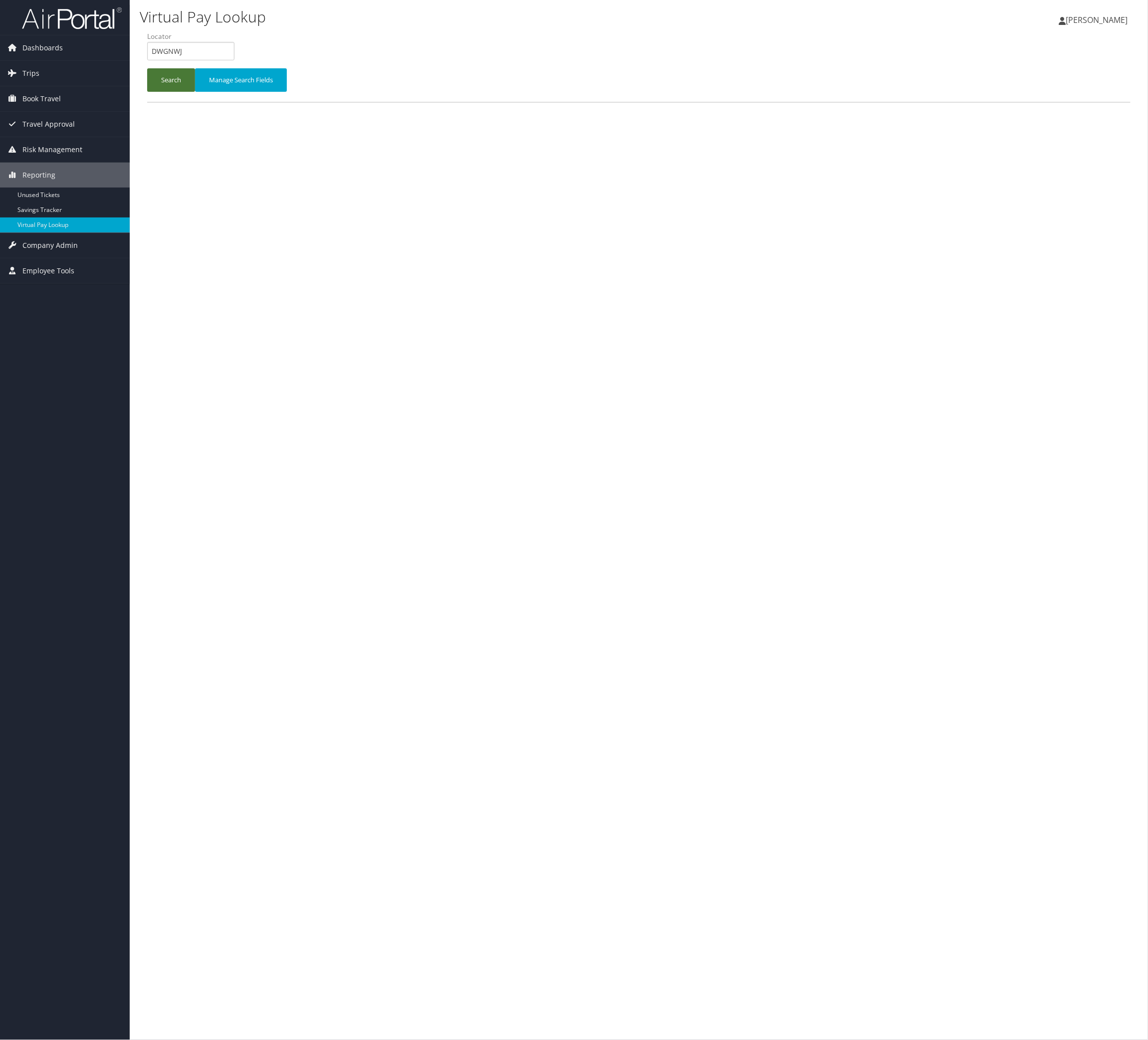
click at [192, 92] on button "Search" at bounding box center [170, 80] width 48 height 23
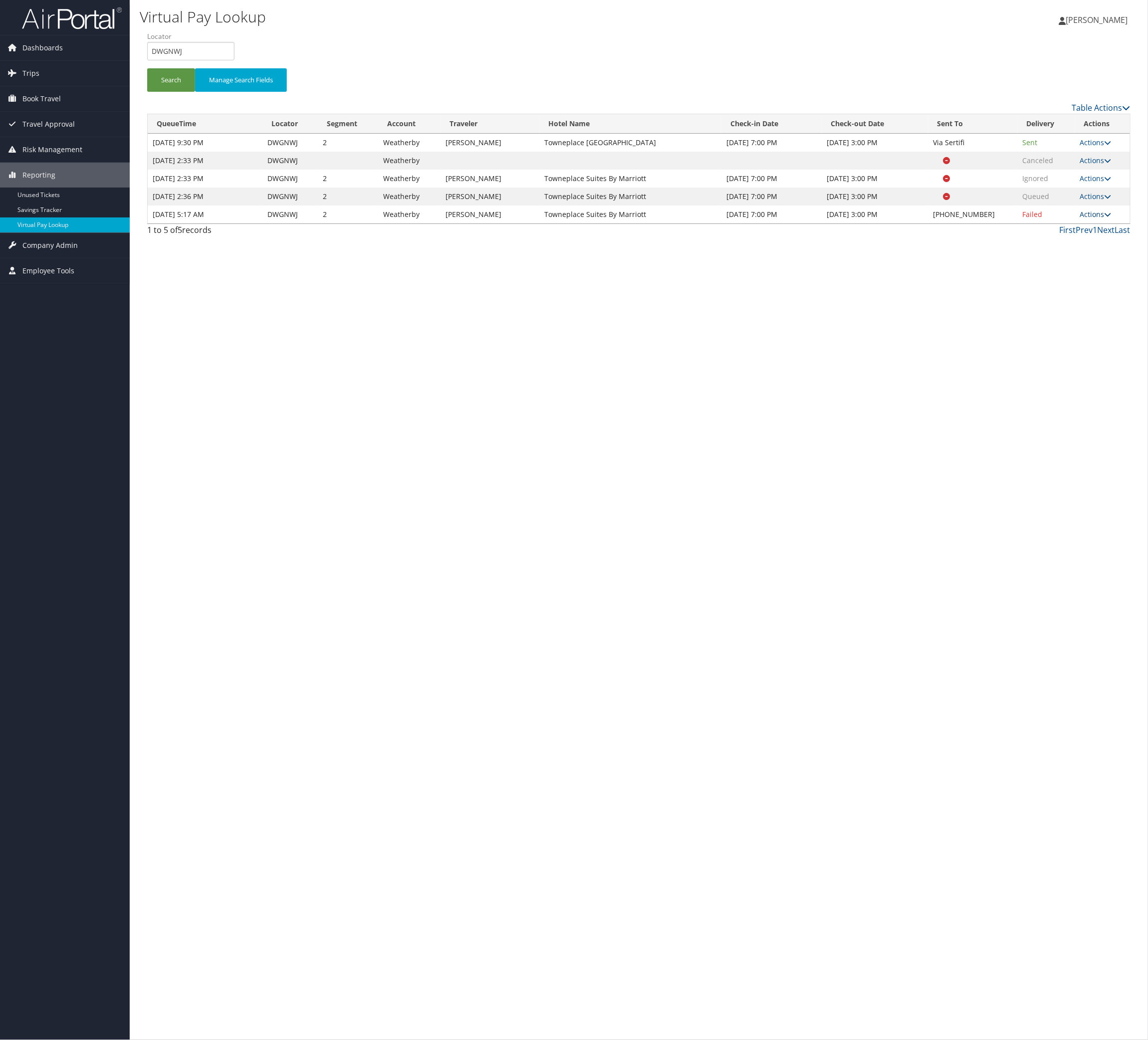
click at [1089, 219] on link "Actions" at bounding box center [1095, 214] width 31 height 9
click at [1068, 377] on link "Logs" at bounding box center [1025, 368] width 85 height 17
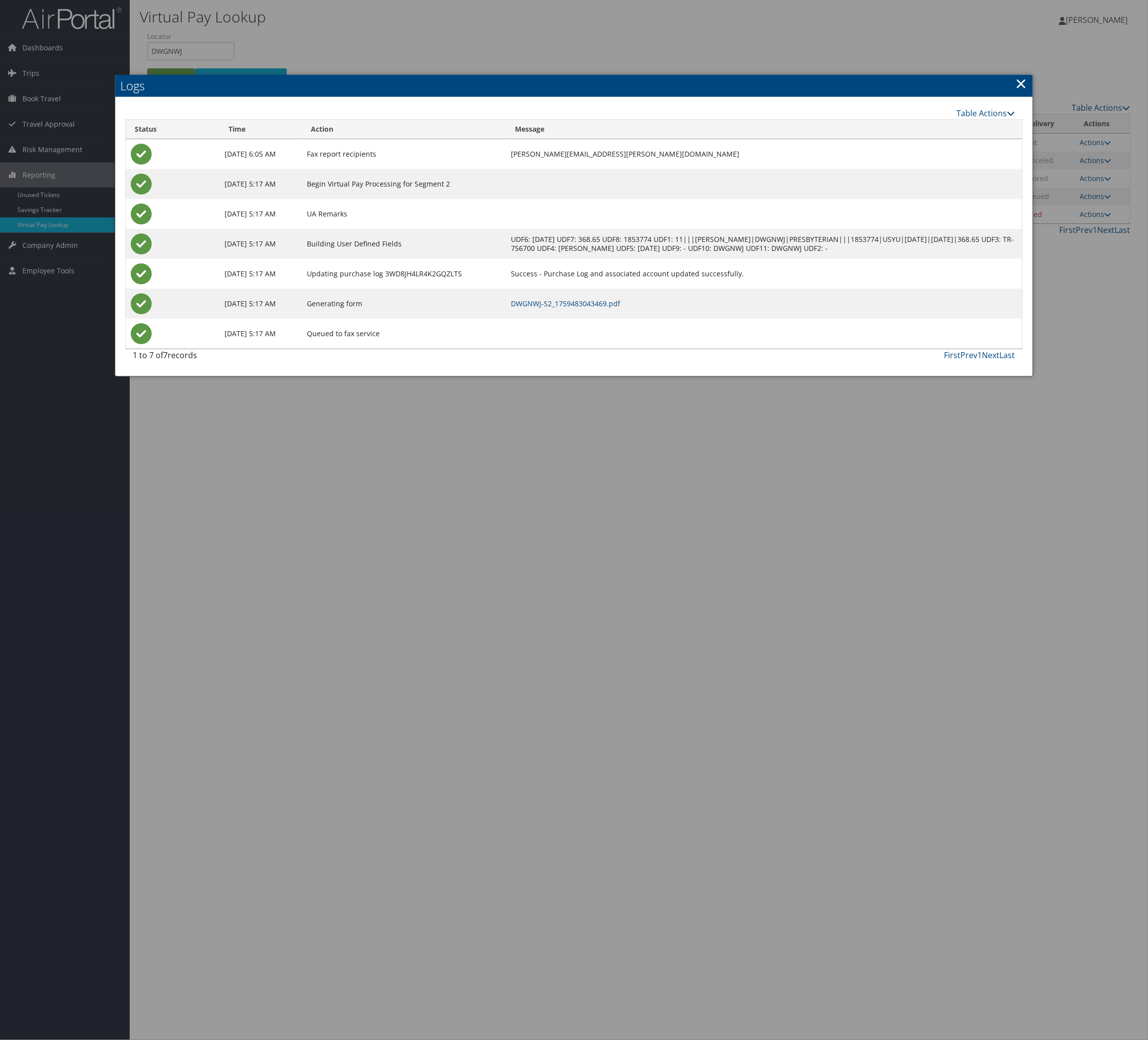
click at [1016, 84] on link "×" at bounding box center [1022, 83] width 11 height 20
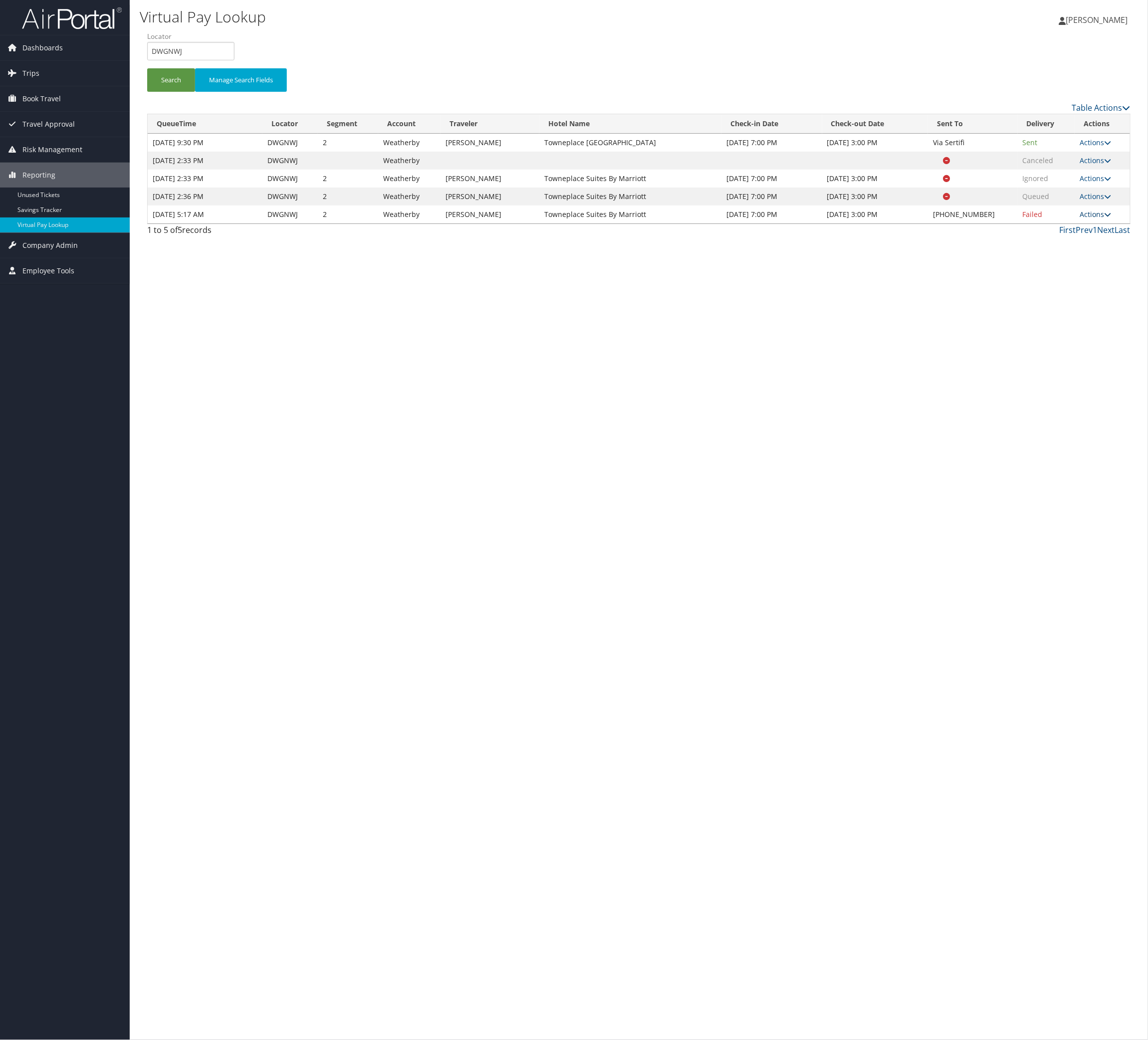
click at [1105, 219] on link "Actions" at bounding box center [1095, 214] width 31 height 9
click at [1068, 360] on link "Resend" at bounding box center [1025, 351] width 85 height 17
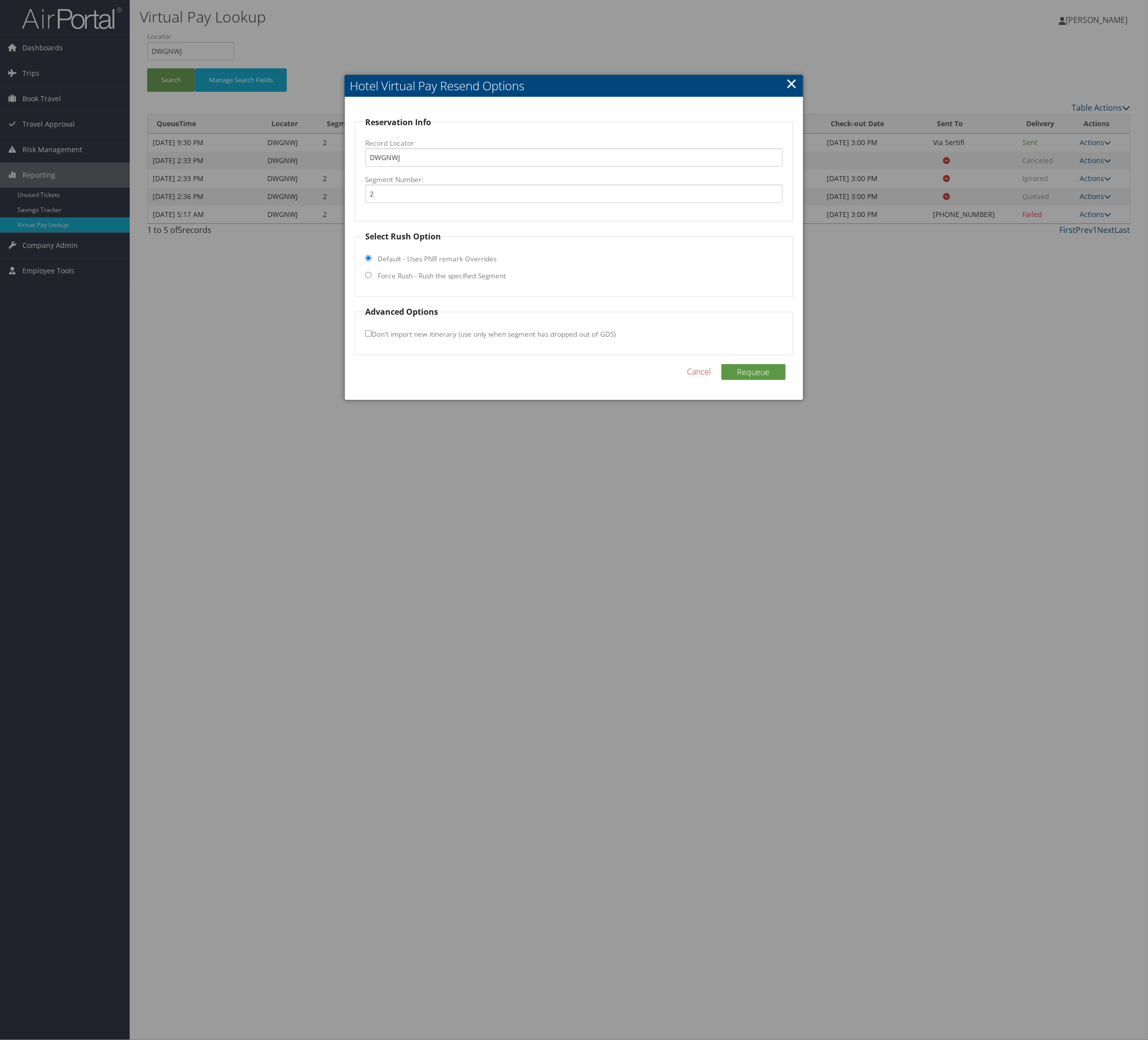
click at [687, 378] on link "Cancel" at bounding box center [699, 371] width 24 height 12
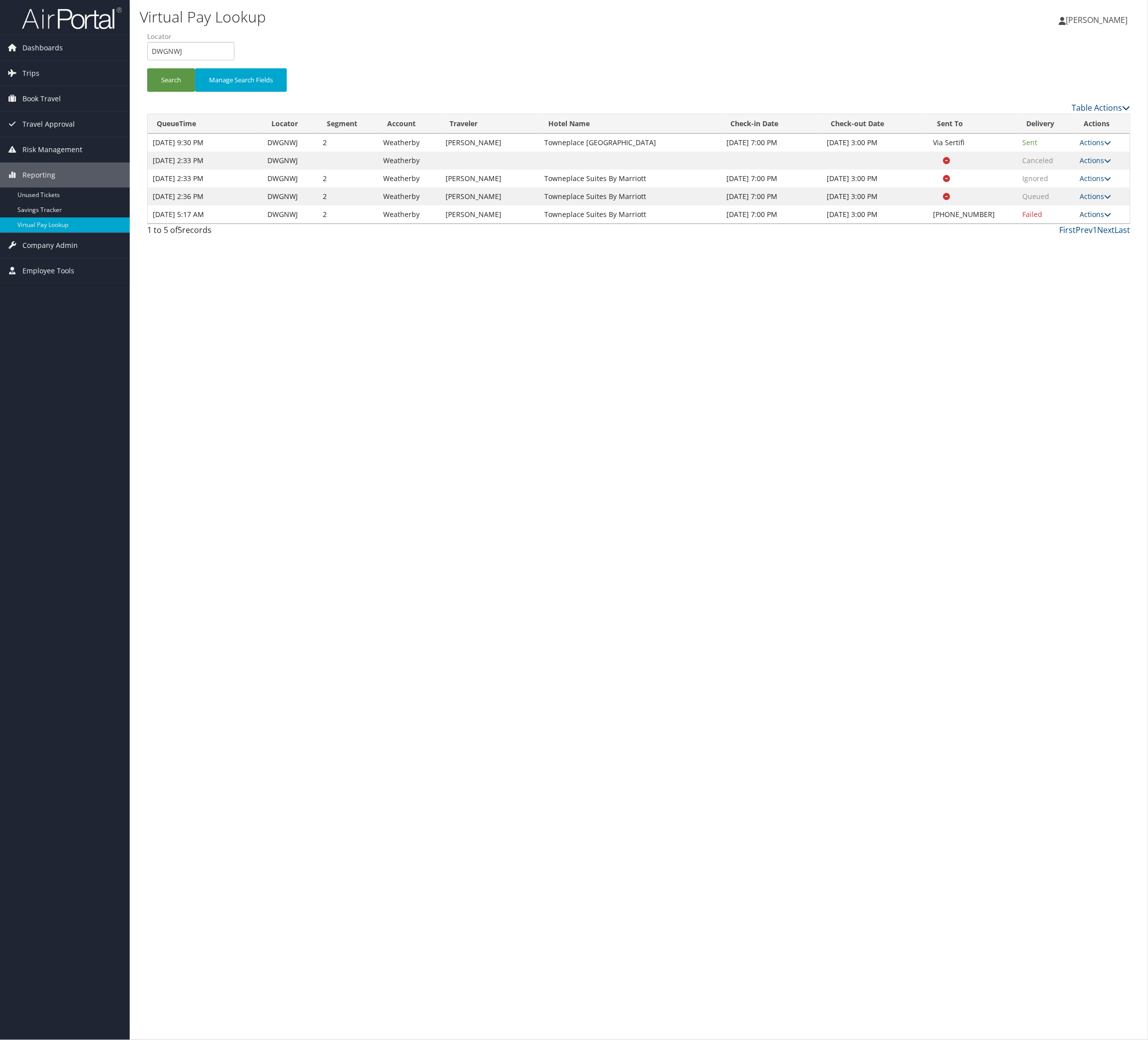
click at [1086, 219] on link "Actions" at bounding box center [1095, 214] width 31 height 9
click at [1051, 377] on link "Logs" at bounding box center [1025, 368] width 85 height 17
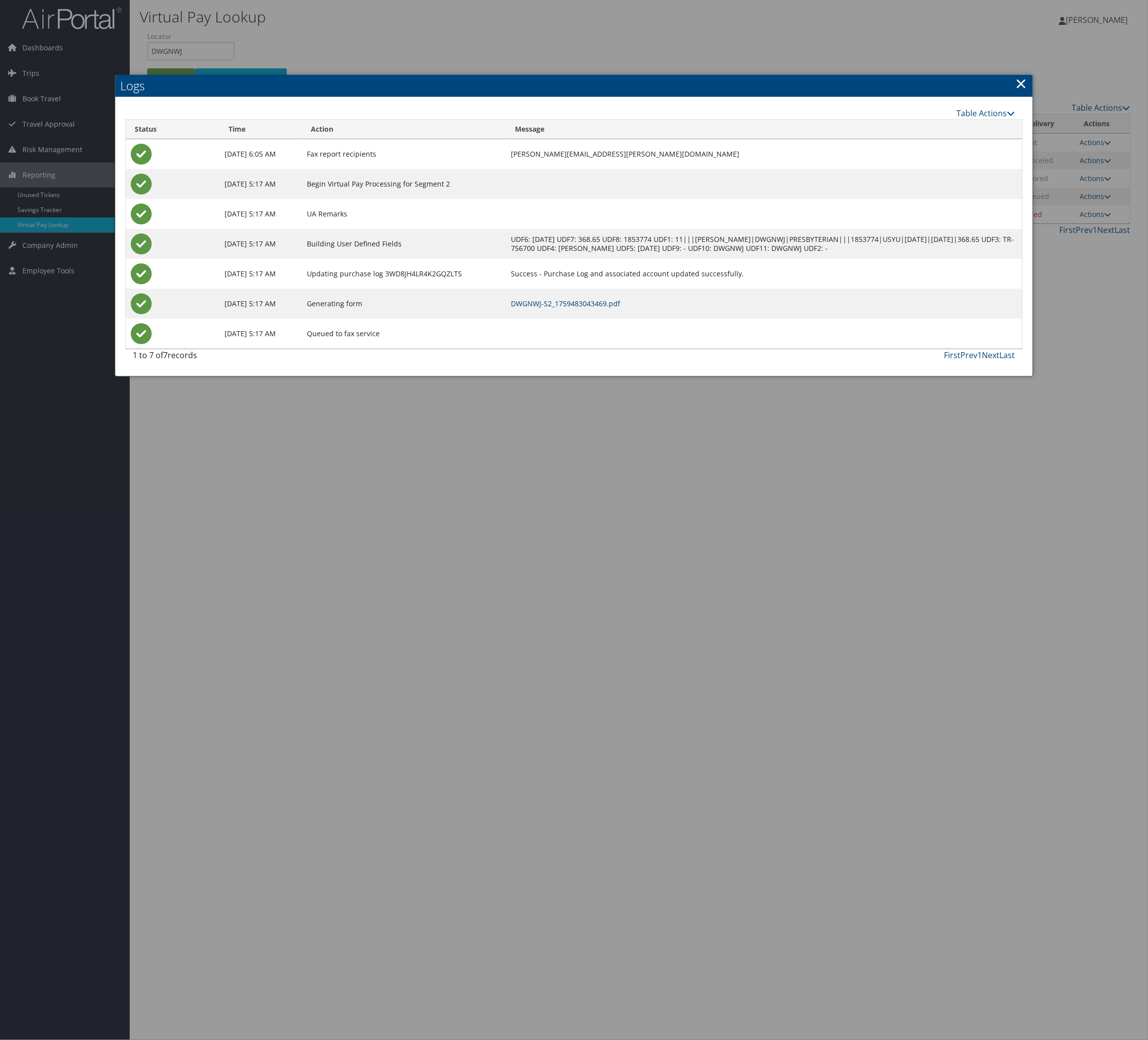
click at [620, 308] on link "DWGNWJ-S2_1759483043469.pdf" at bounding box center [566, 303] width 109 height 9
